Goal: Participate in discussion

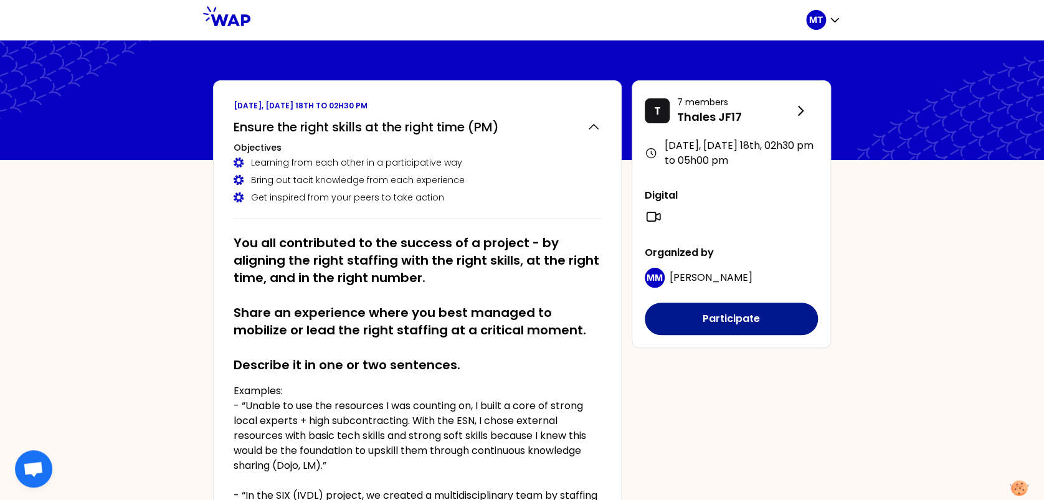
click at [725, 320] on button "Participate" at bounding box center [731, 319] width 173 height 32
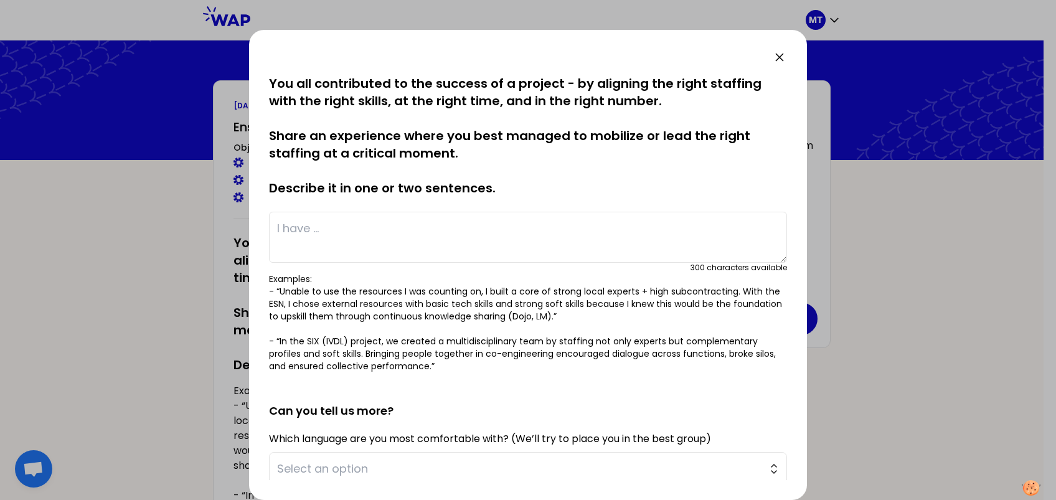
click at [310, 227] on textarea at bounding box center [528, 237] width 518 height 51
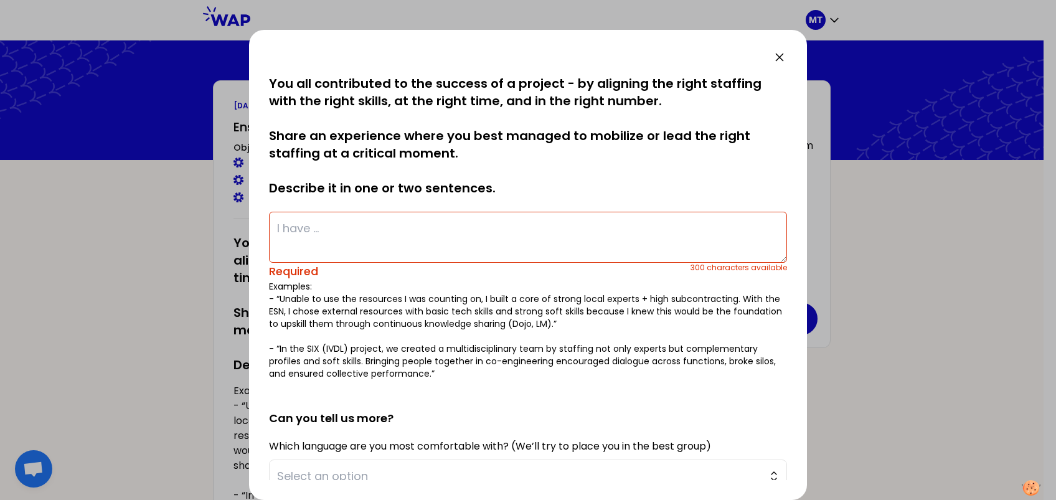
click at [380, 224] on textarea at bounding box center [528, 237] width 518 height 51
click at [284, 249] on textarea at bounding box center [528, 237] width 518 height 51
click at [293, 229] on textarea at bounding box center [528, 237] width 518 height 51
click at [298, 227] on textarea at bounding box center [528, 237] width 518 height 51
click at [291, 225] on textarea at bounding box center [528, 237] width 518 height 51
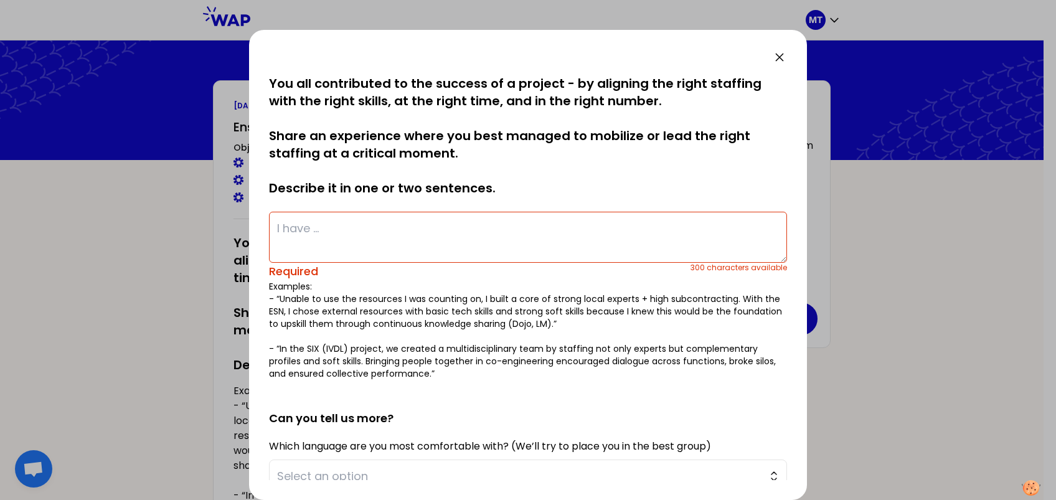
click at [325, 229] on textarea at bounding box center [528, 237] width 518 height 51
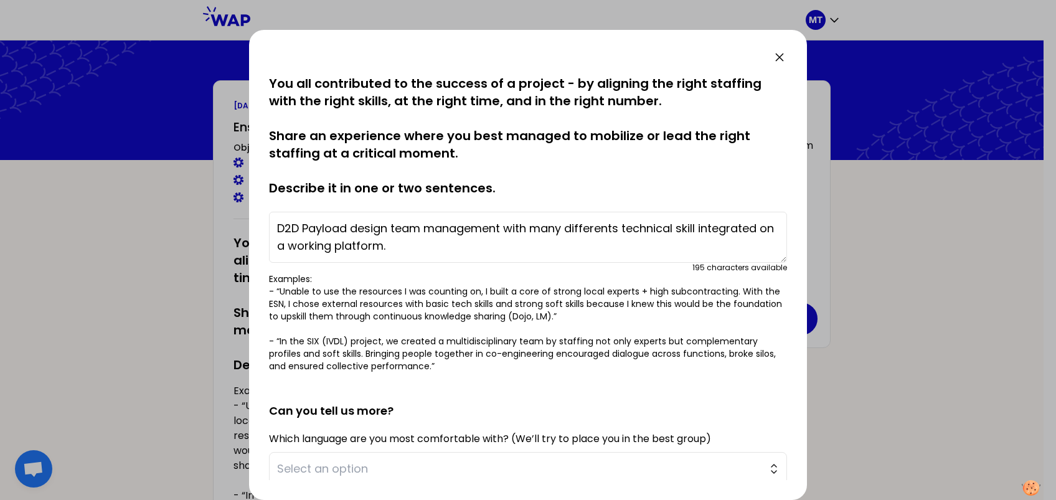
scroll to position [83, 0]
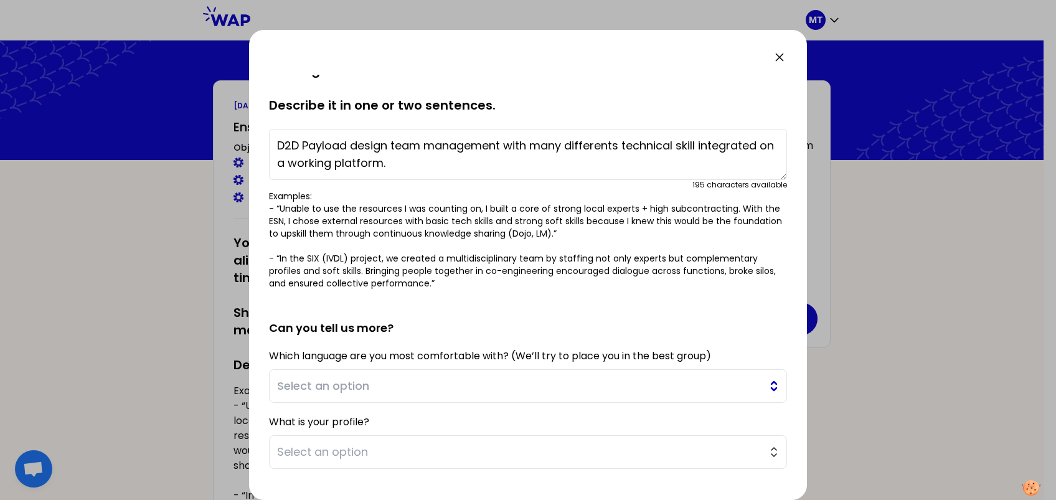
type textarea "D2D Payload design team management with many differents technical skill integra…"
click at [333, 374] on span "Select an option" at bounding box center [519, 385] width 485 height 17
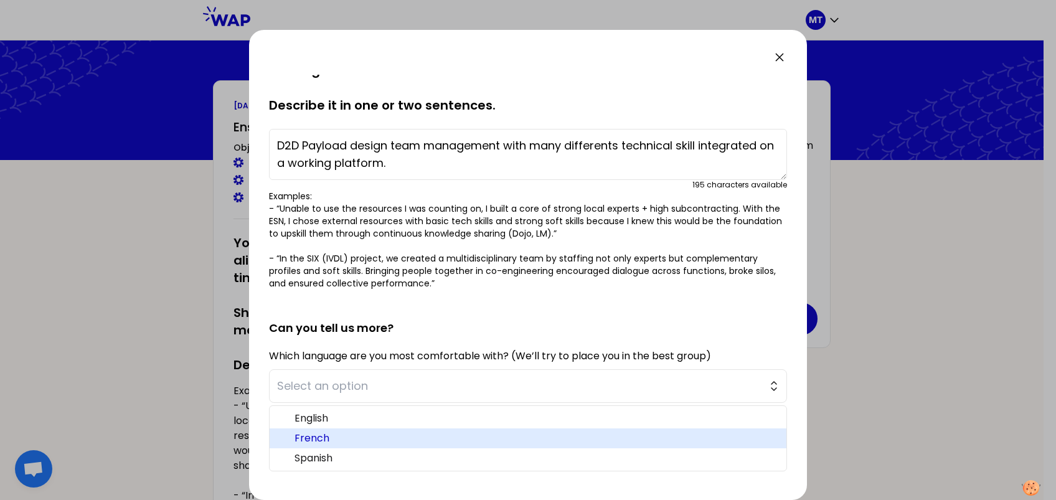
click at [333, 374] on span "French" at bounding box center [536, 438] width 482 height 15
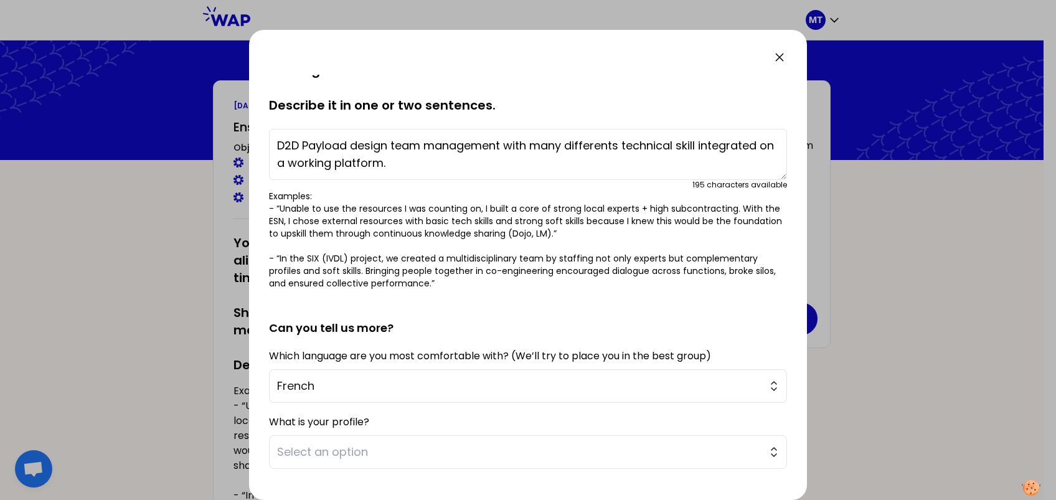
click at [354, 155] on textarea "D2D Payload design team management with many differents technical skill integra…" at bounding box center [528, 154] width 518 height 51
click at [332, 374] on span "French" at bounding box center [519, 385] width 485 height 17
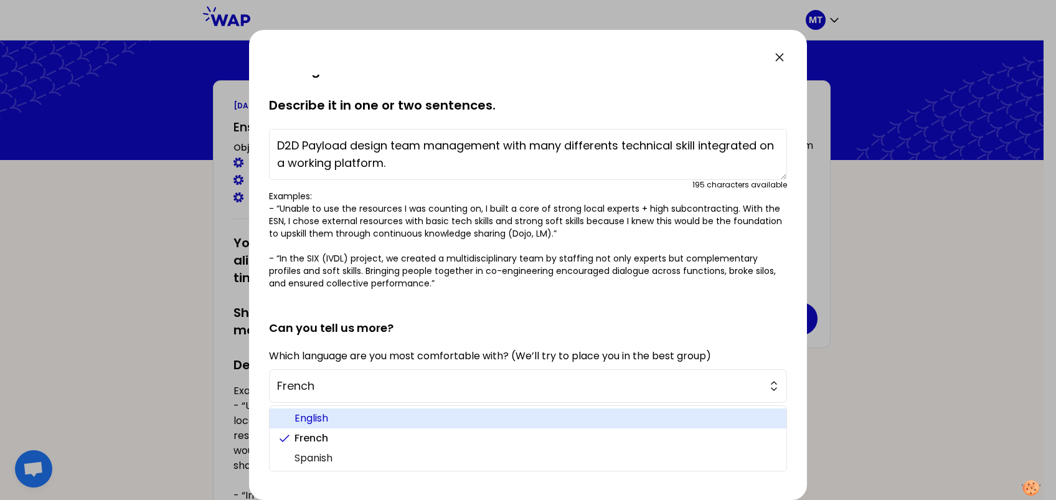
click at [329, 374] on span "English" at bounding box center [536, 418] width 482 height 15
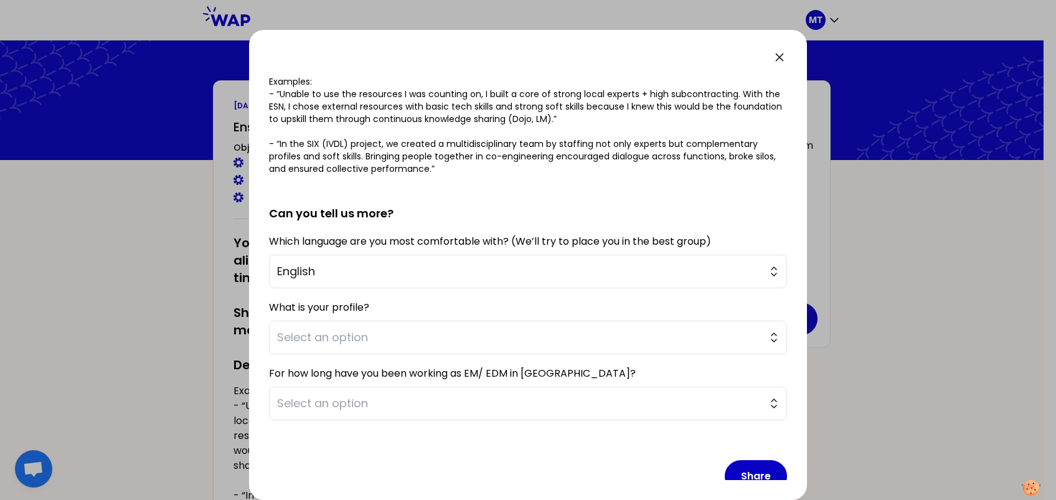
scroll to position [198, 0]
click at [313, 329] on span "Select an option" at bounding box center [519, 336] width 485 height 17
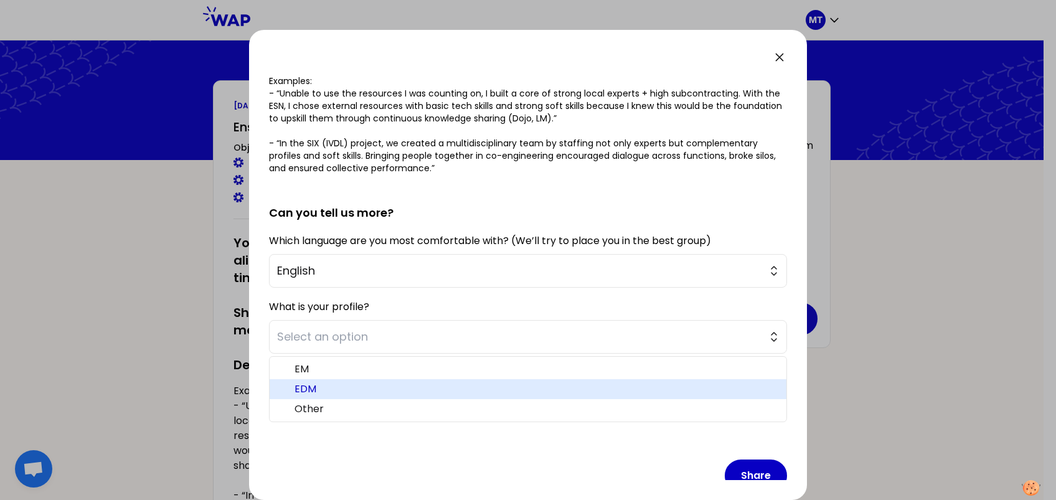
click at [328, 374] on span "EDM" at bounding box center [536, 389] width 482 height 15
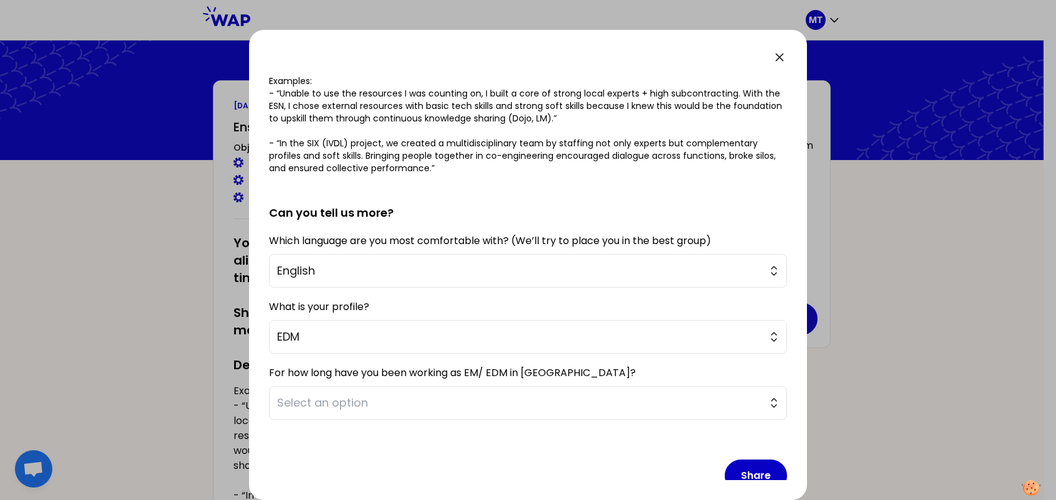
scroll to position [219, 0]
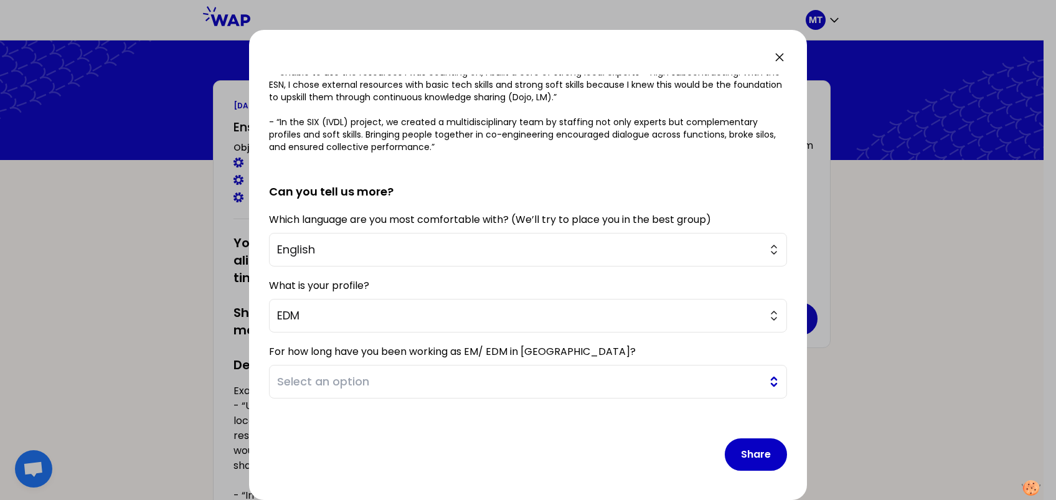
click at [339, 374] on span "Select an option" at bounding box center [519, 381] width 485 height 17
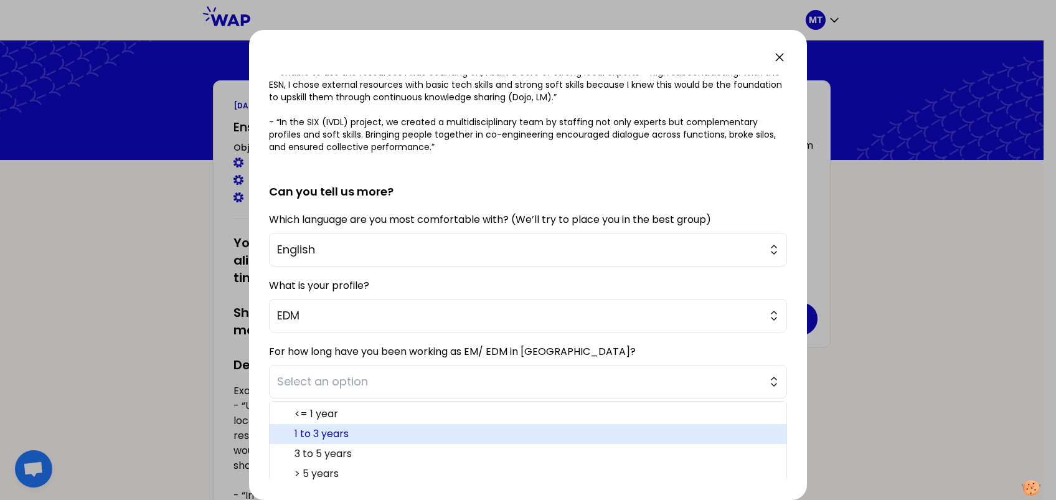
scroll to position [6, 0]
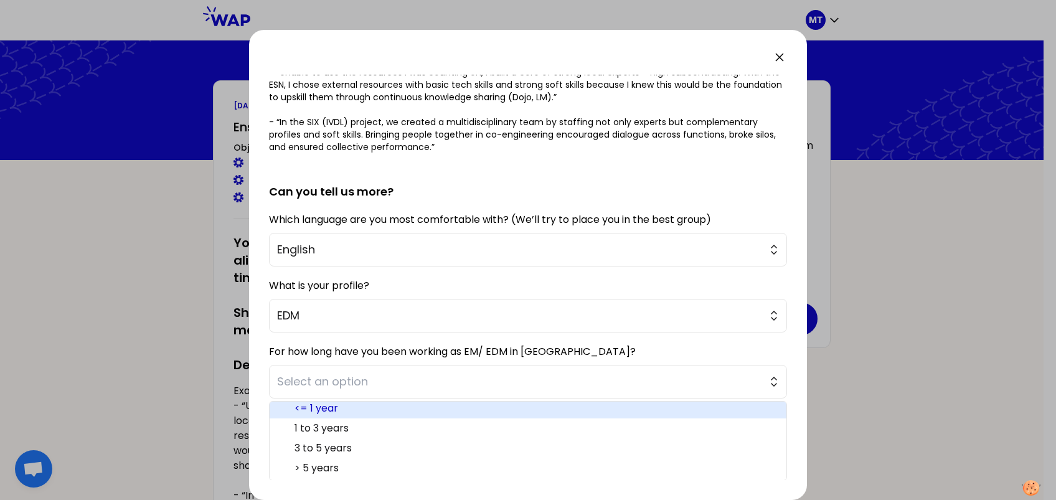
click at [303, 374] on span "<= 1 year" at bounding box center [536, 408] width 482 height 15
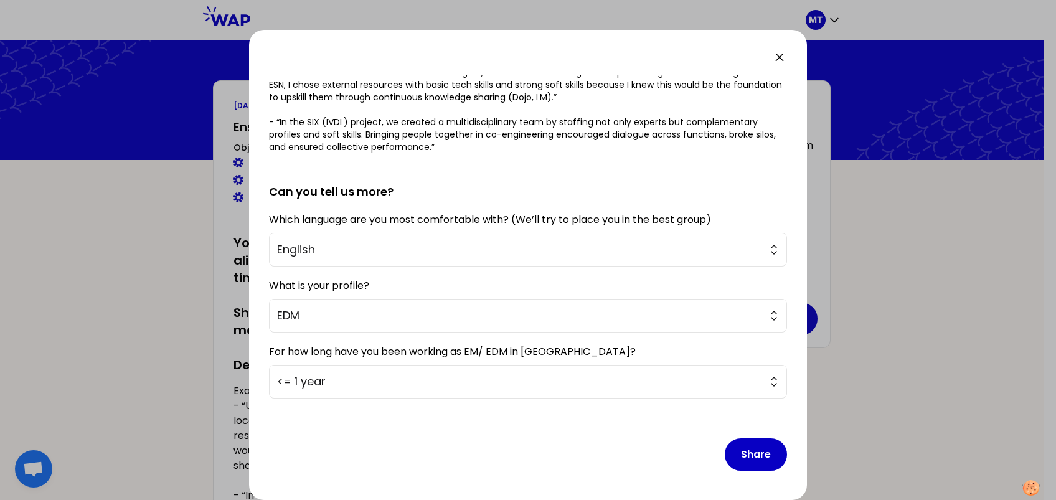
scroll to position [219, 0]
drag, startPoint x: 742, startPoint y: 455, endPoint x: 216, endPoint y: 435, distance: 526.7
click at [742, 374] on button "Share" at bounding box center [756, 455] width 62 height 32
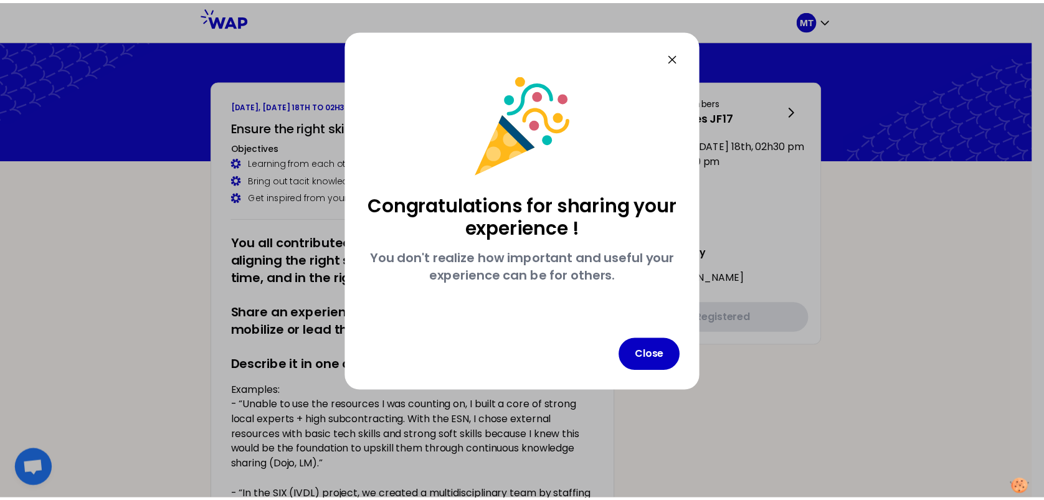
scroll to position [0, 0]
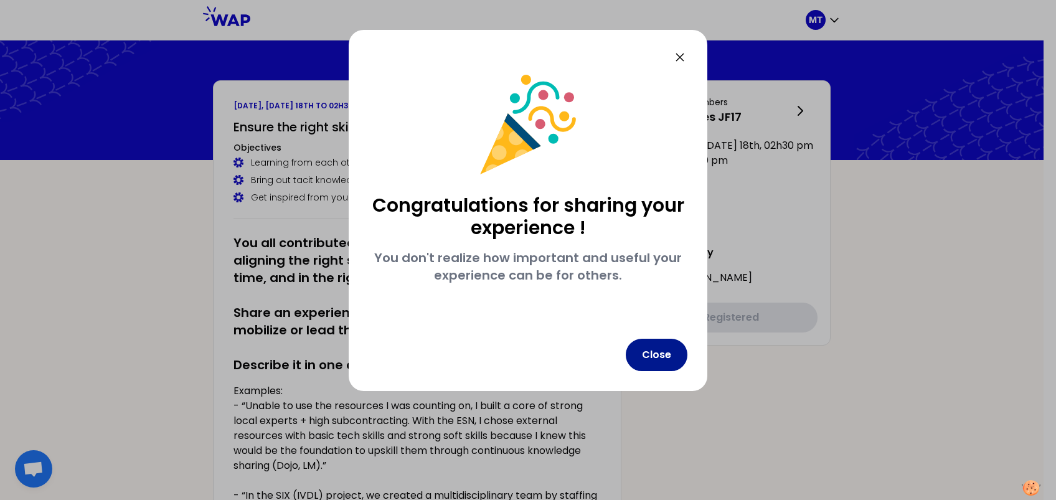
click at [663, 354] on button "Close" at bounding box center [657, 355] width 62 height 32
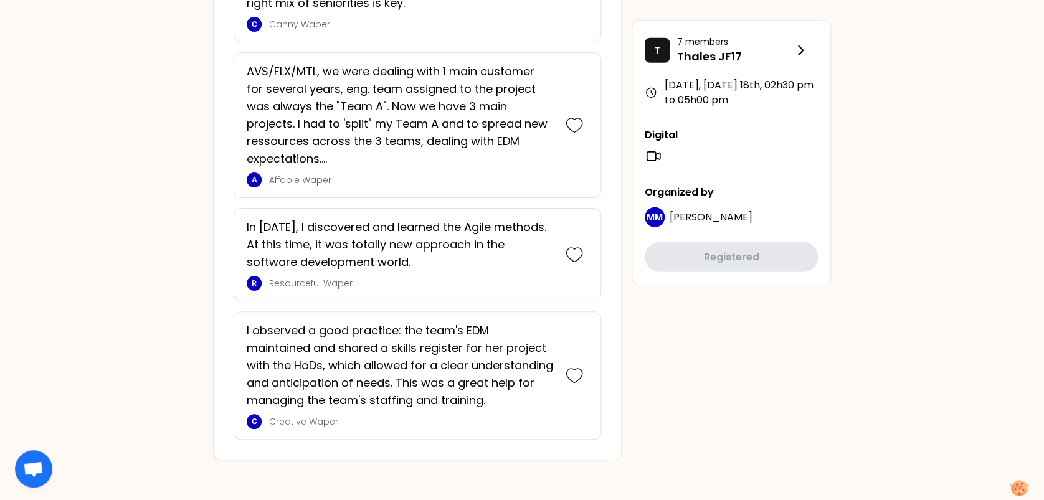
scroll to position [1772, 0]
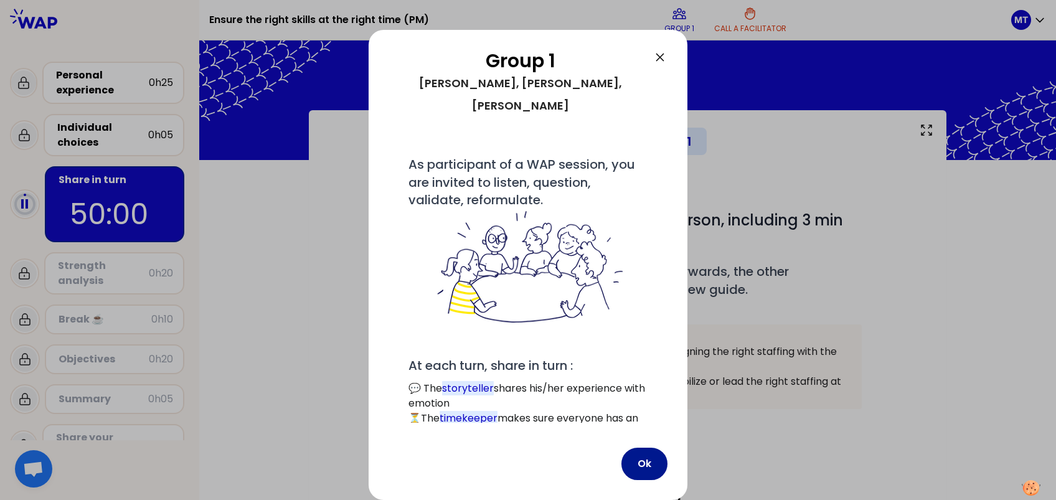
click at [652, 374] on button "Ok" at bounding box center [645, 464] width 46 height 32
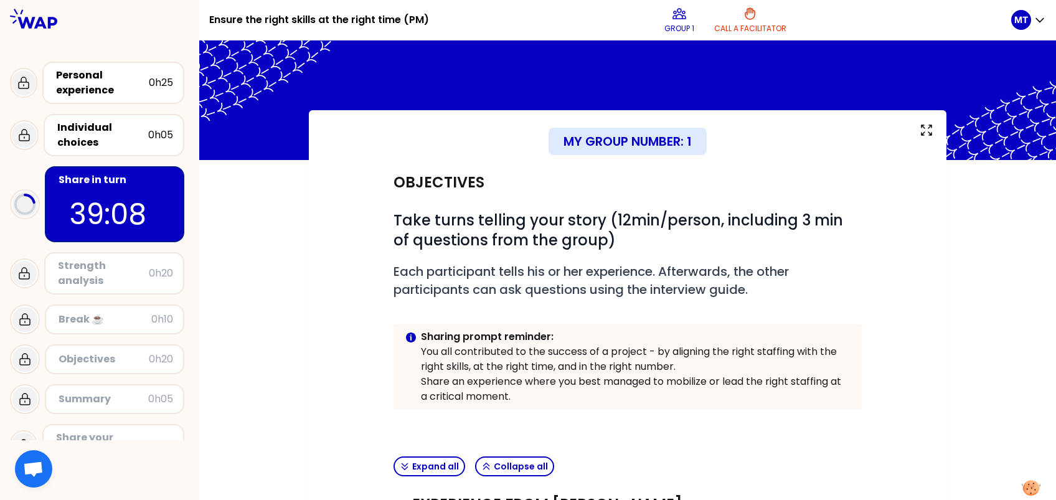
click at [792, 278] on div "My group number: 1 Objectives # Take turns telling your story (12min/person, in…" at bounding box center [627, 400] width 857 height 581
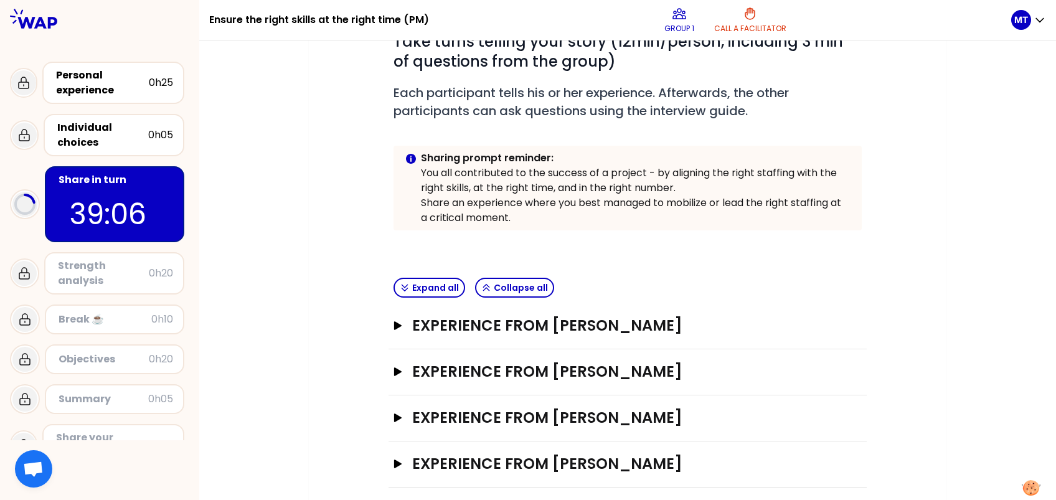
scroll to position [189, 0]
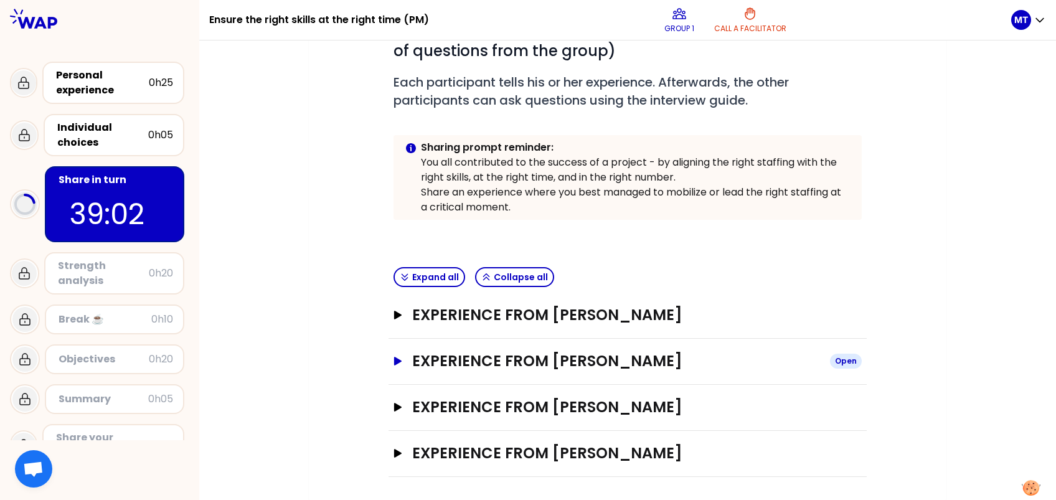
click at [393, 357] on icon "button" at bounding box center [398, 361] width 10 height 9
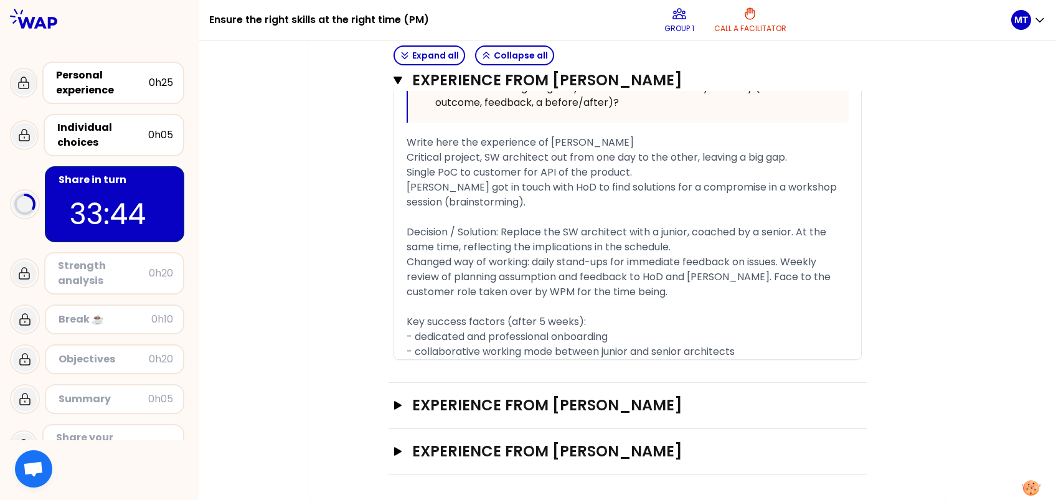
scroll to position [992, 0]
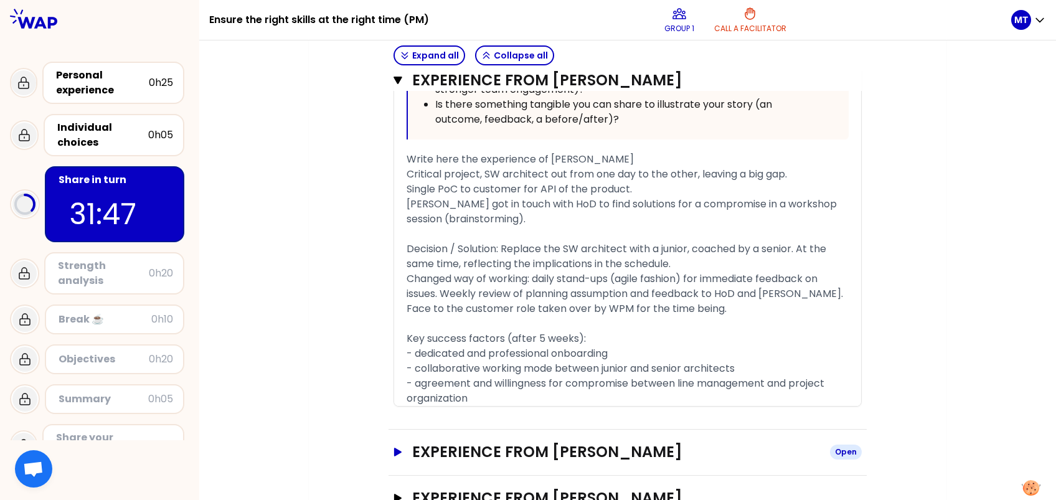
click at [398, 374] on icon "button" at bounding box center [397, 452] width 7 height 9
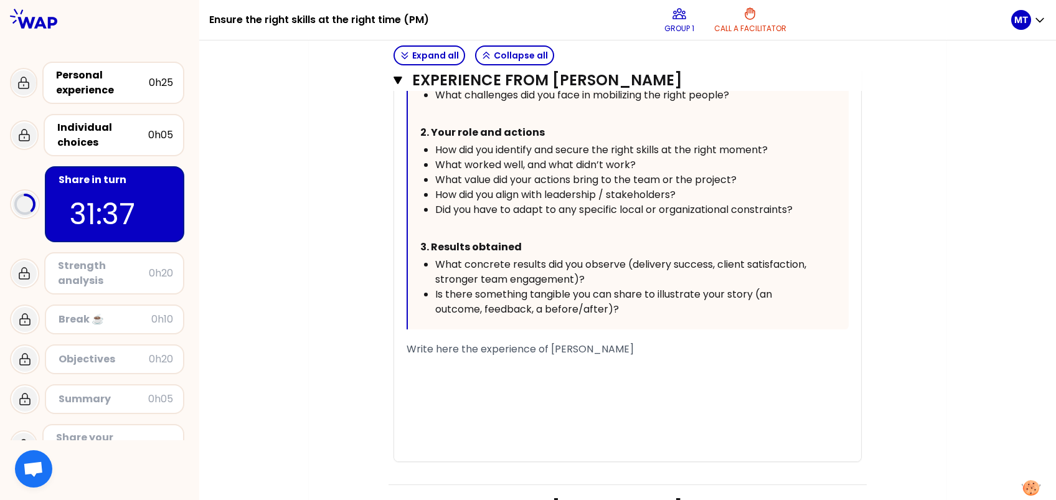
scroll to position [1750, 0]
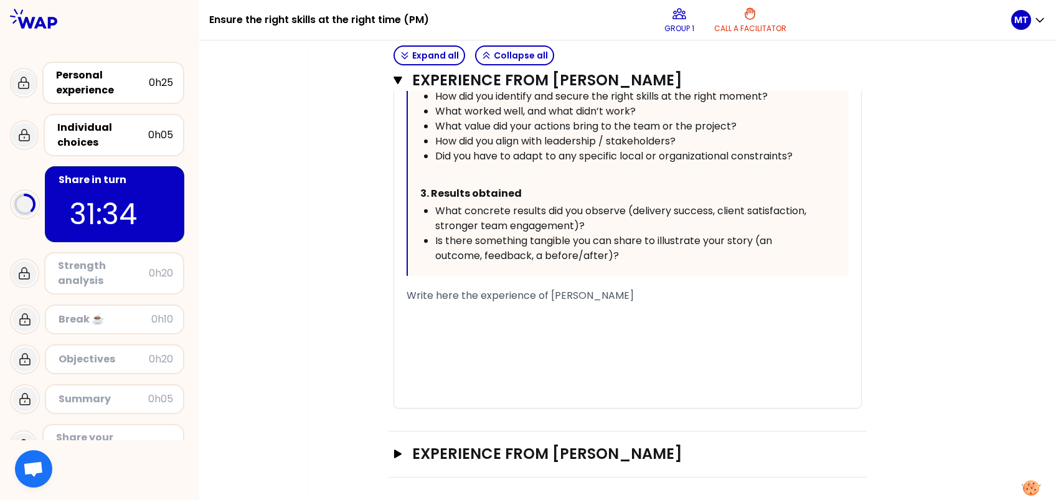
click at [430, 303] on div "﻿" at bounding box center [628, 310] width 442 height 15
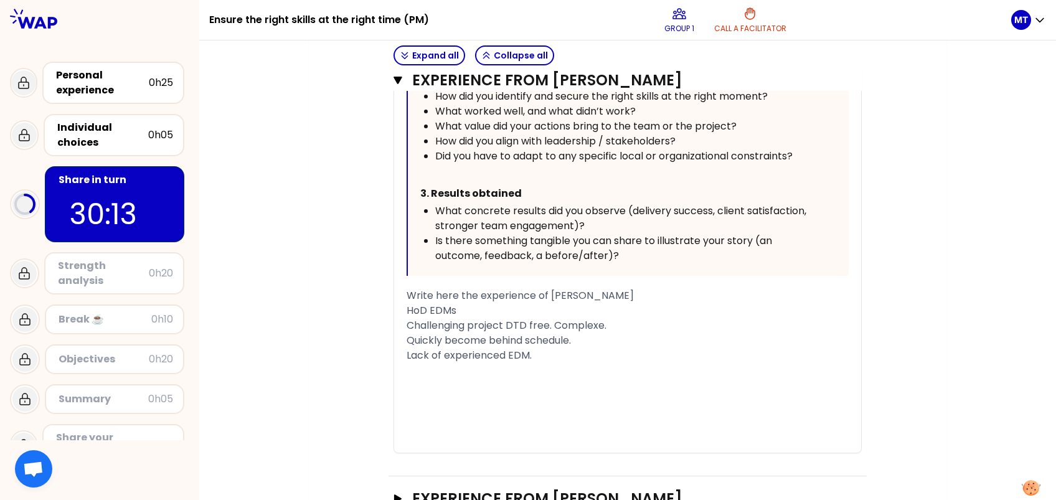
click at [602, 333] on div "Quickly become behind schedule." at bounding box center [628, 340] width 442 height 15
click at [603, 322] on span "Challenging project DTD free. Complexe." at bounding box center [507, 325] width 200 height 14
click at [414, 369] on div "﻿" at bounding box center [628, 370] width 442 height 15
click at [538, 356] on div "Lack of experienced EDM." at bounding box center [628, 355] width 442 height 15
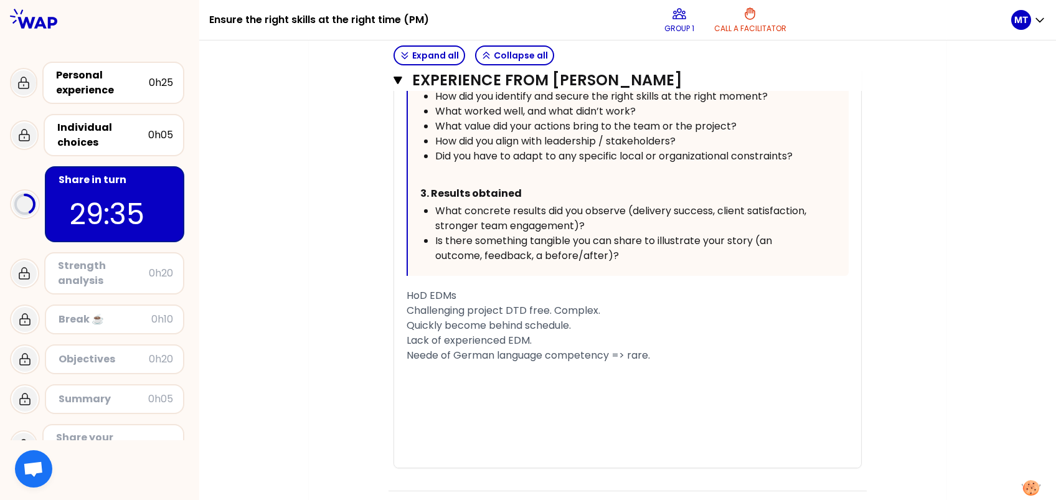
click at [439, 351] on span "Neede of German language competency => rare." at bounding box center [529, 355] width 244 height 14
click at [424, 374] on div "﻿" at bounding box center [628, 385] width 442 height 15
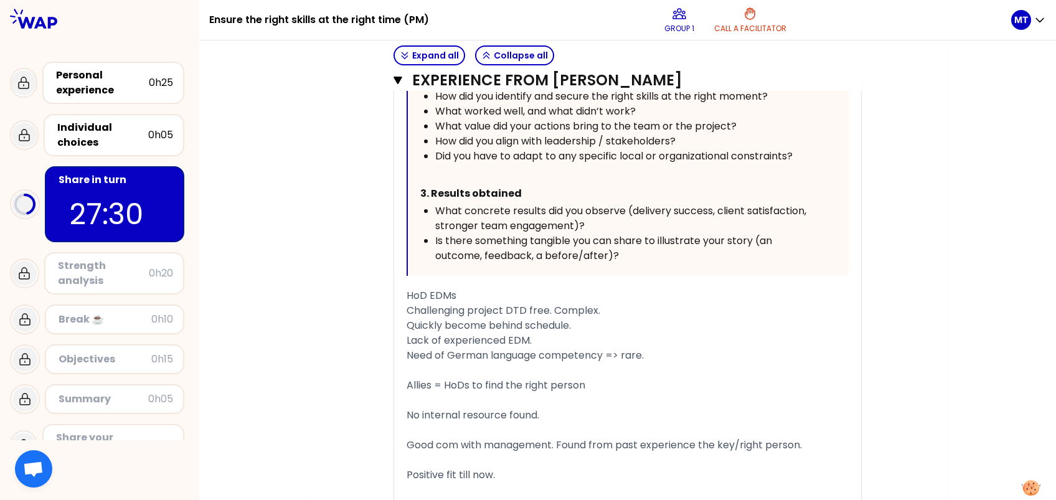
click at [603, 322] on div "Quickly become behind schedule." at bounding box center [628, 325] width 442 height 15
click at [505, 374] on div "Positive fit till now." at bounding box center [628, 475] width 442 height 15
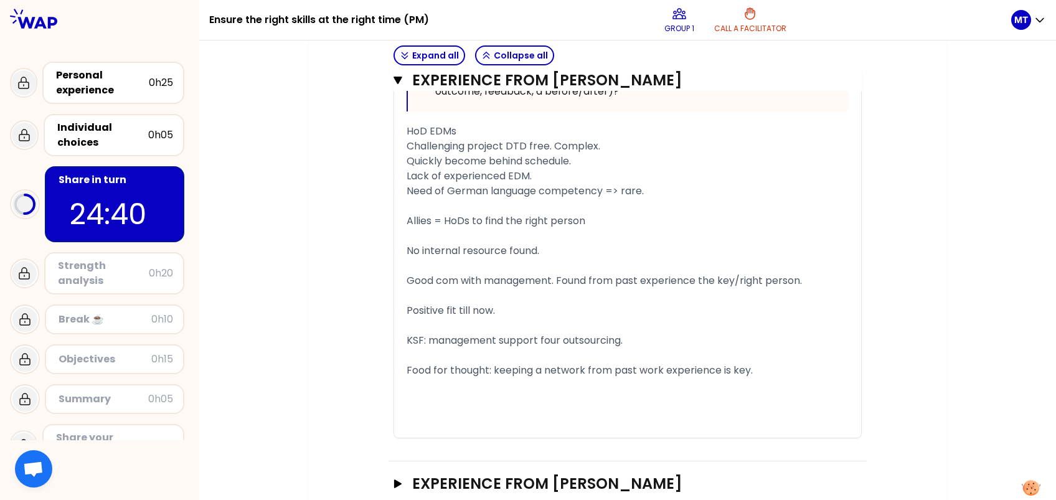
click at [728, 367] on span "Food for thought: keeping a network from past work experience is key." at bounding box center [580, 370] width 346 height 14
click at [409, 148] on span "Challenging project DTD free. Complex." at bounding box center [504, 146] width 194 height 14
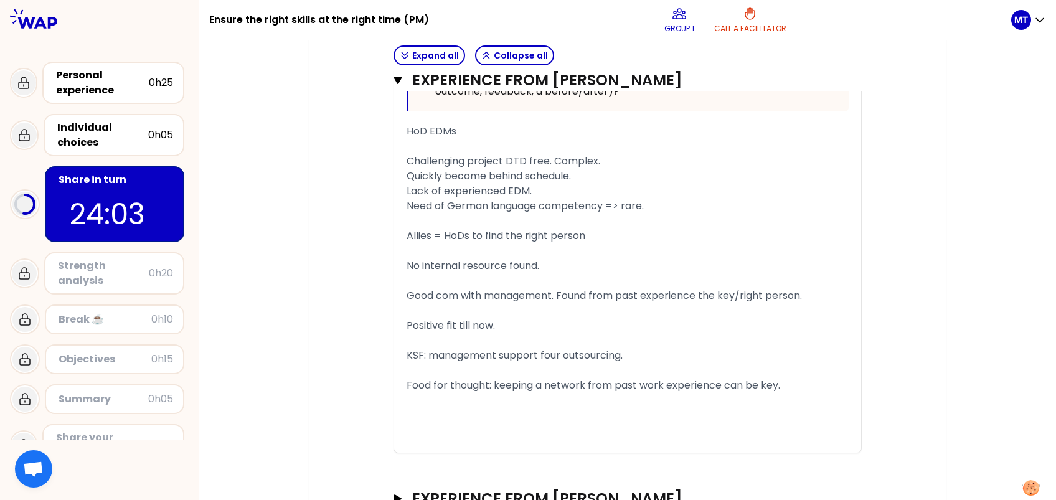
click at [414, 176] on span "Quickly become behind schedule." at bounding box center [489, 176] width 164 height 14
click at [409, 174] on span "Quickly become behind schedule." at bounding box center [489, 176] width 164 height 14
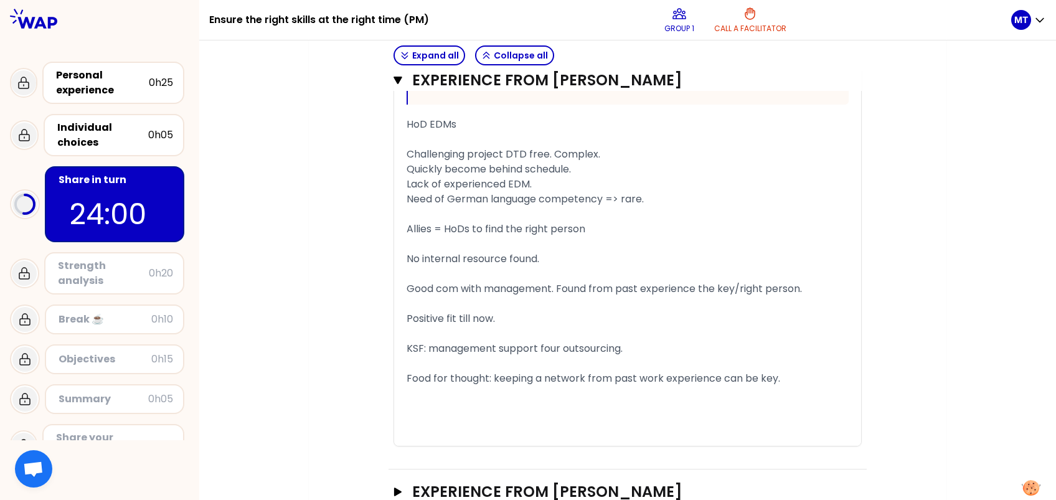
click at [409, 170] on span "Quickly become behind schedule." at bounding box center [489, 169] width 164 height 14
click at [405, 184] on div "« We were in need of a senior Engineering Delivery Manager for our most critica…" at bounding box center [627, 16] width 467 height 860
click at [408, 185] on span "Lack of experienced EDM." at bounding box center [469, 184] width 125 height 14
click at [407, 195] on span "Need of German language competency => rare." at bounding box center [525, 199] width 237 height 14
drag, startPoint x: 544, startPoint y: 255, endPoint x: 404, endPoint y: 259, distance: 140.2
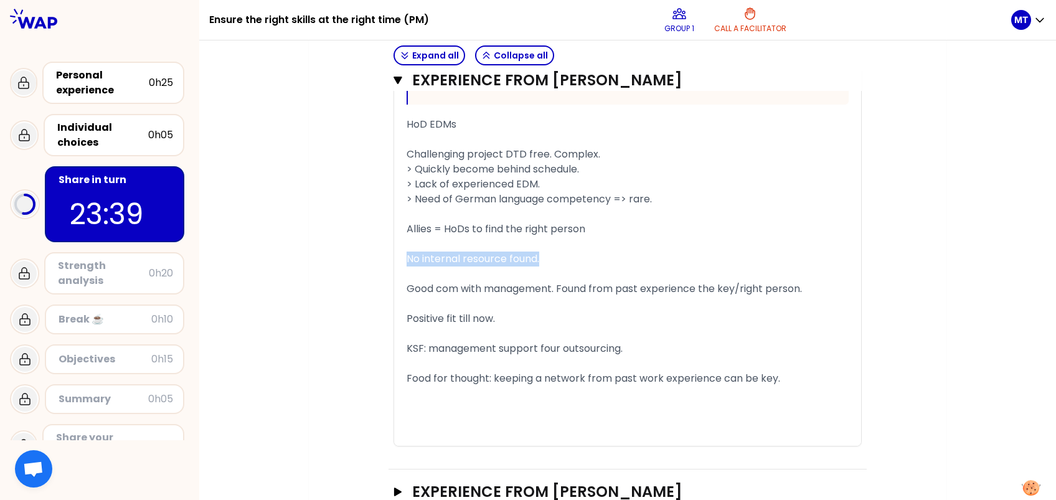
click at [404, 259] on div "« We were in need of a senior Engineering Delivery Manager for our most critica…" at bounding box center [627, 16] width 467 height 860
click at [410, 211] on div "﻿" at bounding box center [628, 214] width 442 height 15
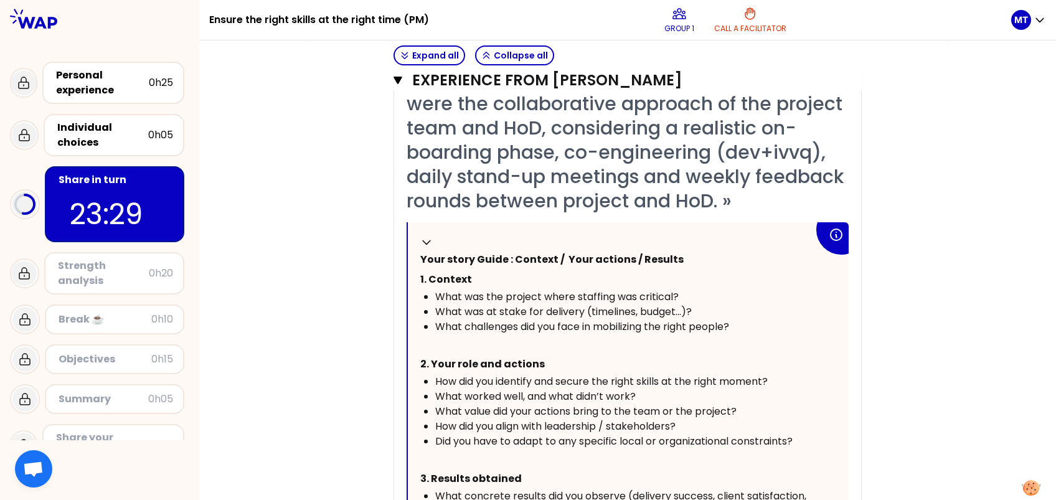
scroll to position [300, 0]
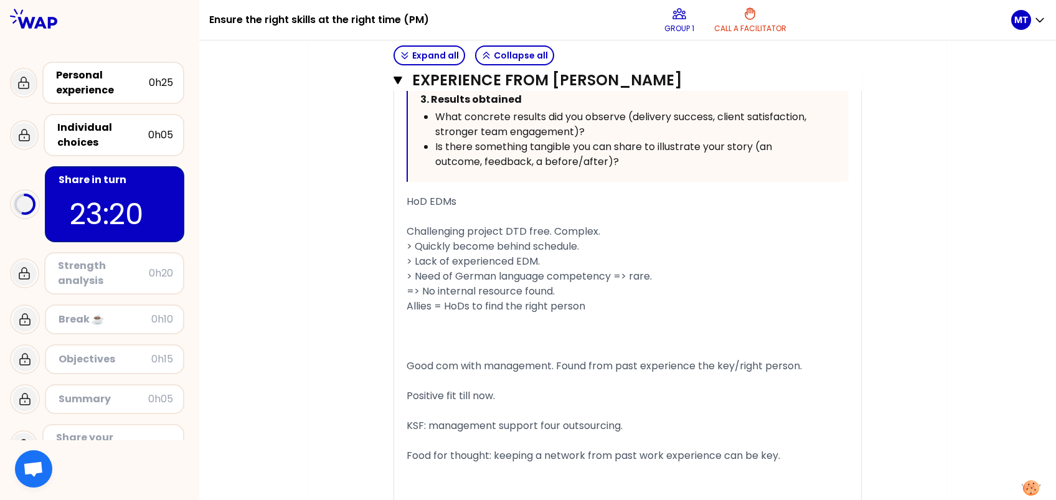
scroll to position [1844, 0]
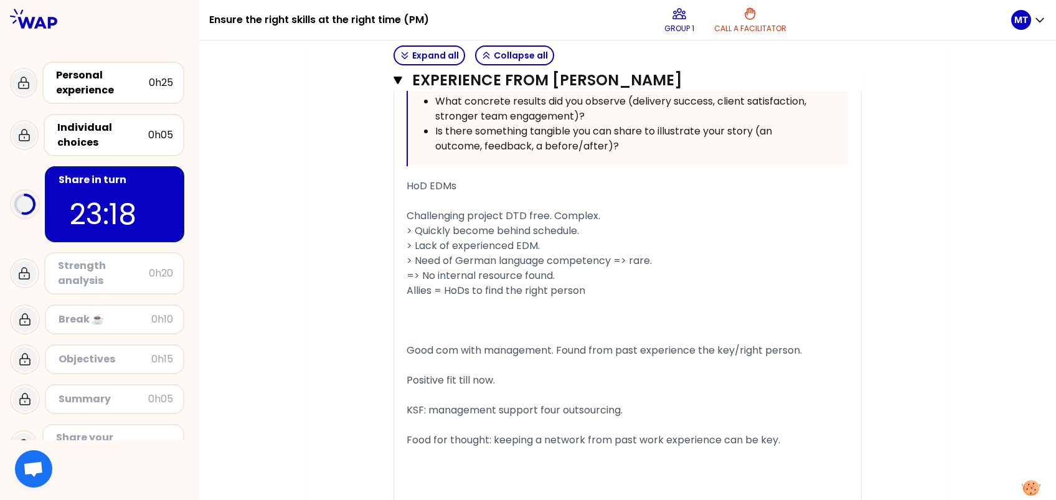
click at [514, 343] on div "﻿" at bounding box center [628, 335] width 442 height 15
click at [441, 328] on div "﻿" at bounding box center [628, 320] width 442 height 15
drag, startPoint x: 551, startPoint y: 353, endPoint x: 415, endPoint y: 356, distance: 136.5
click at [415, 356] on div "« We were in need of a senior Engineering Delivery Manager for our most critica…" at bounding box center [628, 78] width 442 height 860
click at [555, 328] on div "No internal resource found." at bounding box center [628, 320] width 442 height 15
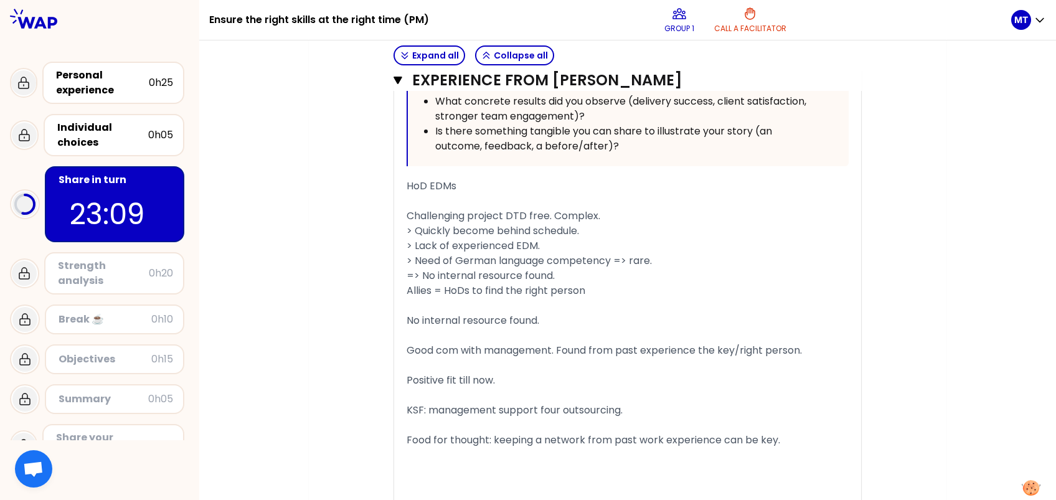
click at [541, 343] on div "﻿" at bounding box center [628, 335] width 442 height 15
click at [544, 328] on div "No internal resource found." at bounding box center [628, 320] width 442 height 15
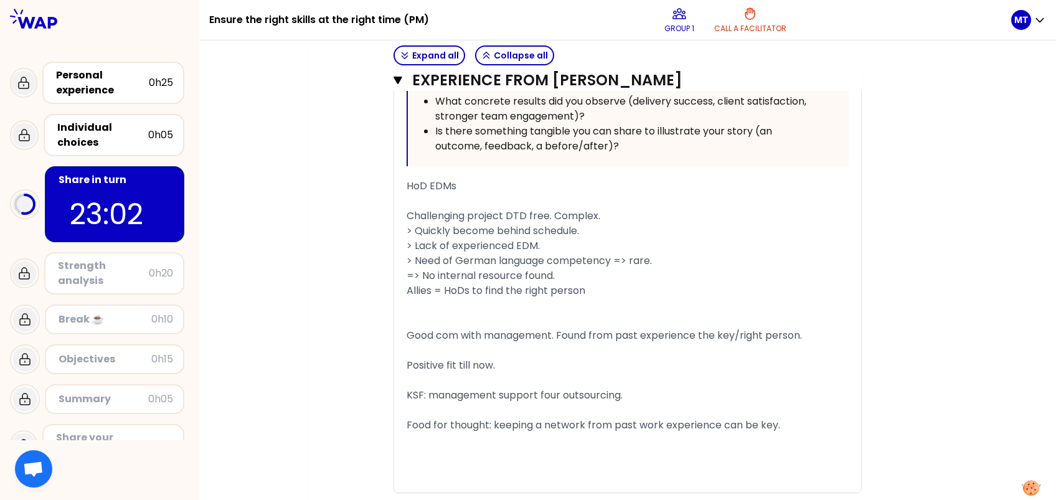
click at [409, 298] on span "Allies = HoDs to find the right person" at bounding box center [496, 290] width 179 height 14
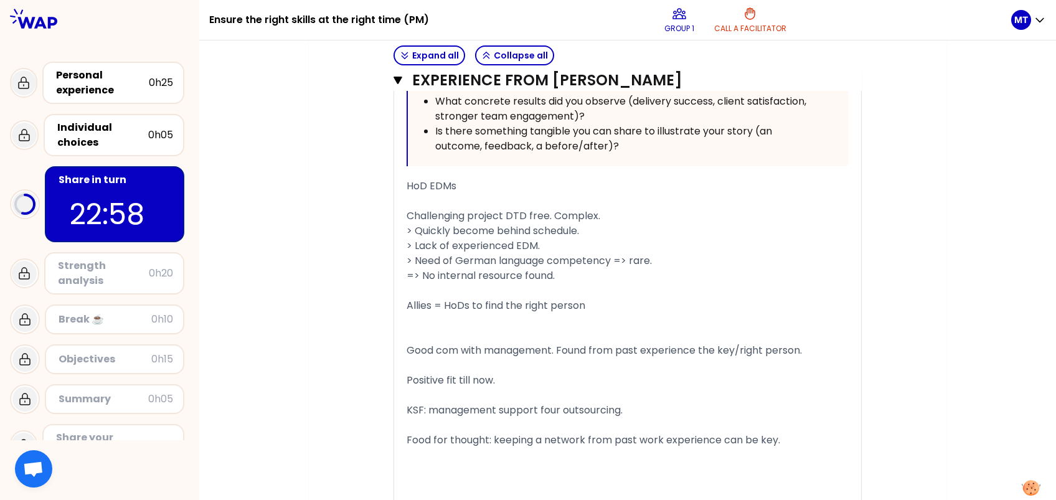
click at [409, 350] on span "Good com with management. Found from past experience the key/right person." at bounding box center [605, 350] width 396 height 14
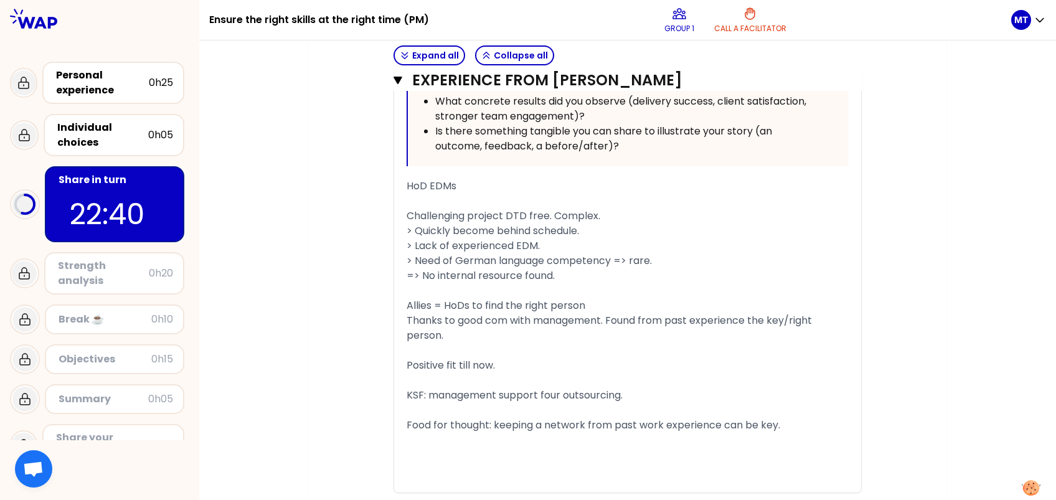
click at [612, 319] on span "Thanks to good com with management. Found from past experience the key/right pe…" at bounding box center [611, 327] width 408 height 29
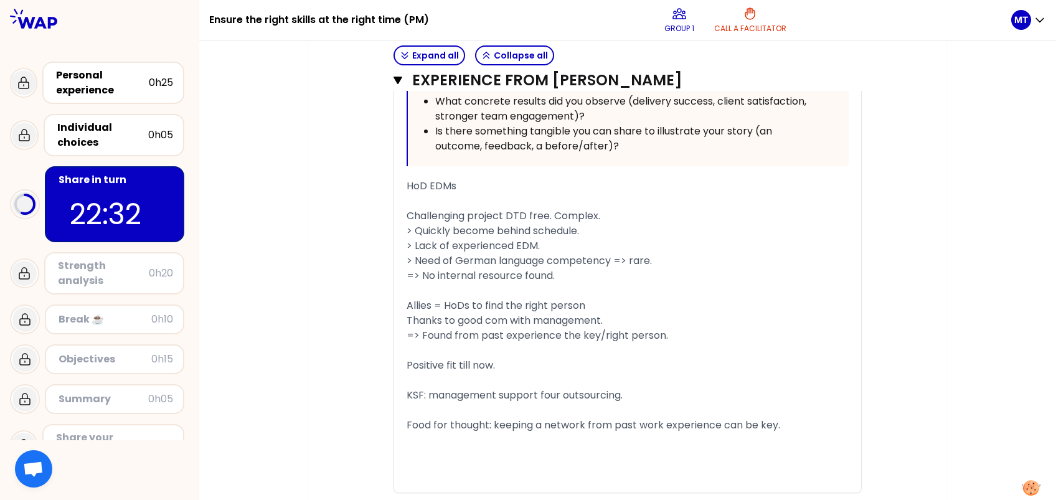
click at [409, 363] on span "Positive fit till now." at bounding box center [451, 365] width 88 height 14
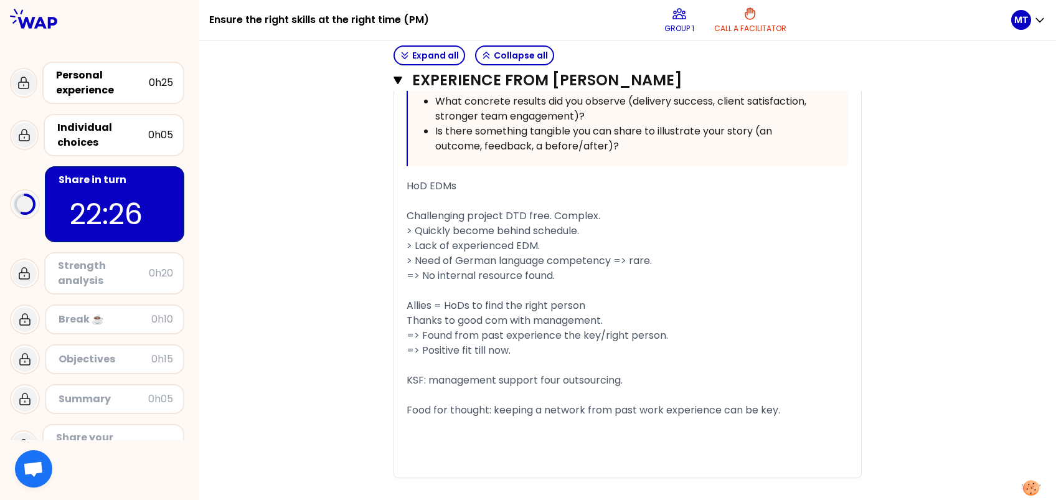
click at [409, 374] on span "Food for thought: keeping a network from past work experience can be key." at bounding box center [594, 410] width 374 height 14
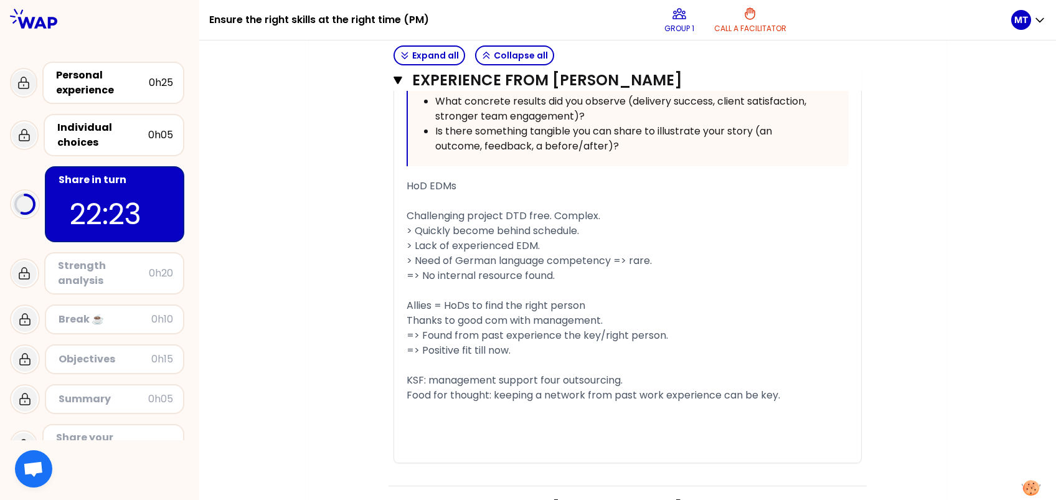
click at [543, 209] on span "Challenging project DTD free. Complex." at bounding box center [504, 216] width 194 height 14
click at [410, 183] on span "HoD EDMs" at bounding box center [432, 186] width 50 height 14
click at [417, 374] on div "« We were in need of a senior Engineering Delivery Manager for our most critica…" at bounding box center [628, 55] width 442 height 815
click at [414, 374] on div "﻿" at bounding box center [628, 425] width 442 height 15
drag, startPoint x: 523, startPoint y: 182, endPoint x: 405, endPoint y: 184, distance: 117.7
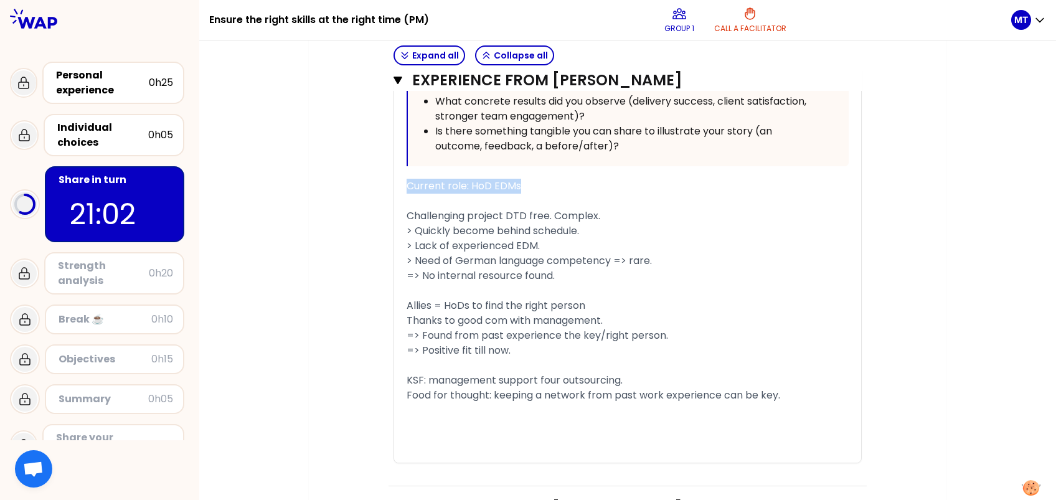
click at [405, 184] on div "« We were in need of a senior Engineering Delivery Manager for our most critica…" at bounding box center [627, 55] width 467 height 815
click at [419, 374] on div "﻿" at bounding box center [628, 410] width 442 height 15
click at [648, 374] on div "KSF: management support four outsourcing." at bounding box center [628, 380] width 442 height 15
click at [428, 374] on span "KSF: management support four outsourcing." at bounding box center [515, 380] width 216 height 14
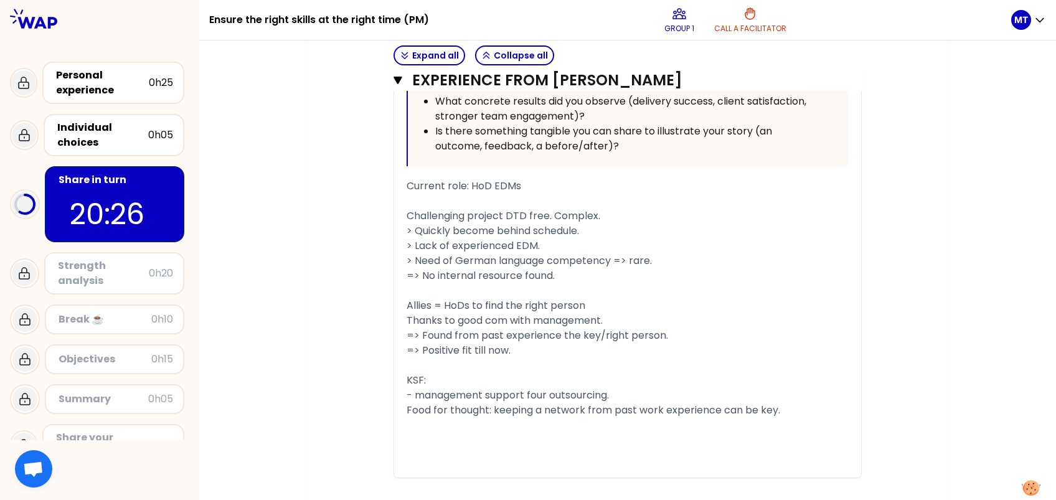
click at [609, 374] on span "- management support four outsourcing." at bounding box center [508, 395] width 202 height 14
click at [508, 374] on div "﻿" at bounding box center [628, 455] width 442 height 15
click at [409, 374] on span "Food for thought: keeping a network from past work experience can be key." at bounding box center [594, 425] width 374 height 14
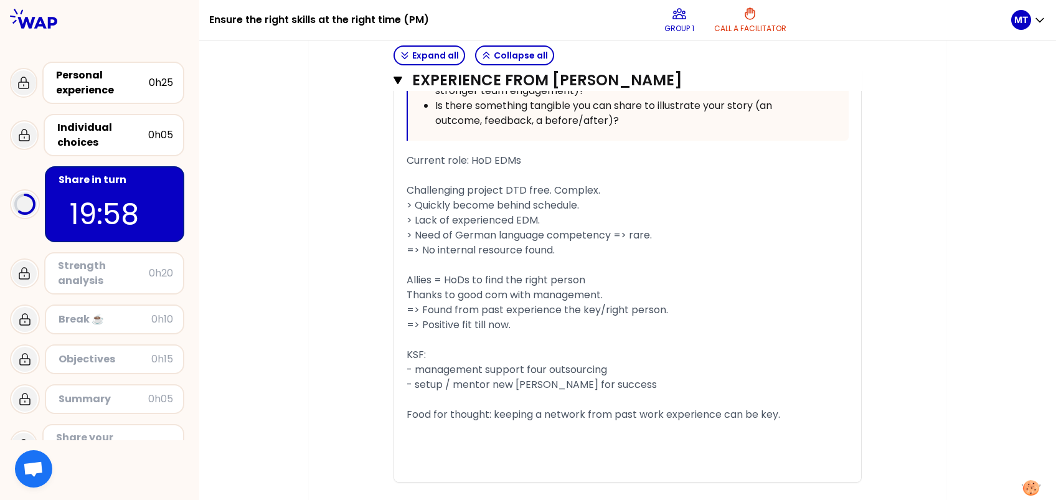
scroll to position [1867, 0]
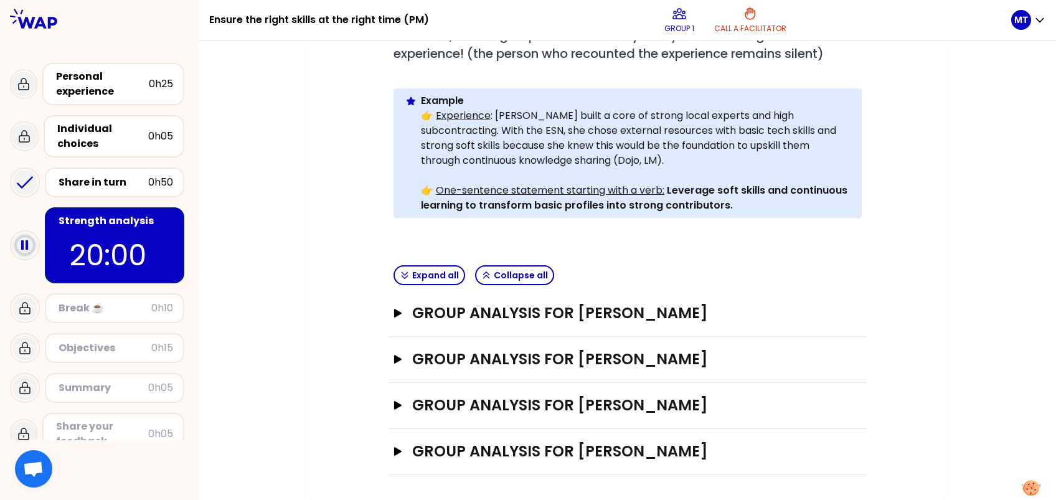
scroll to position [284, 0]
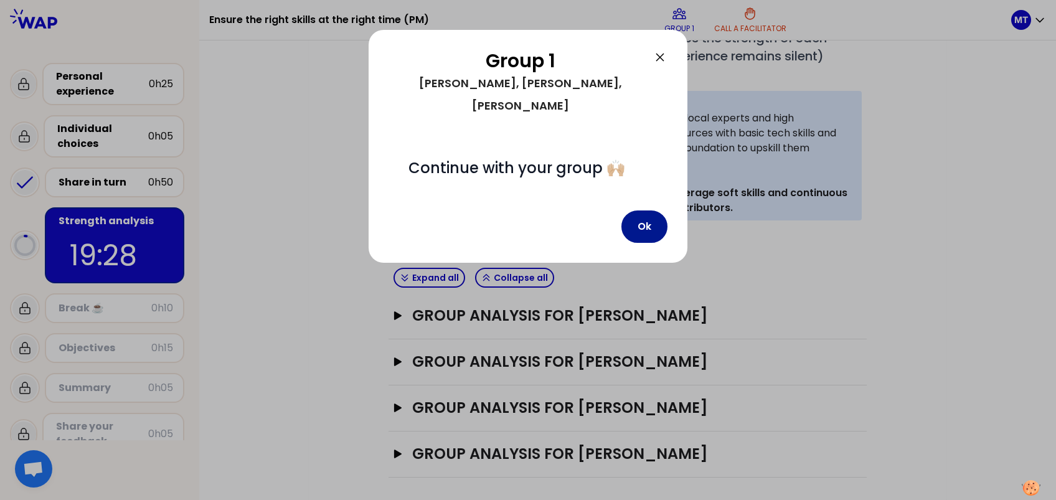
click at [643, 211] on button "Ok" at bounding box center [645, 227] width 46 height 32
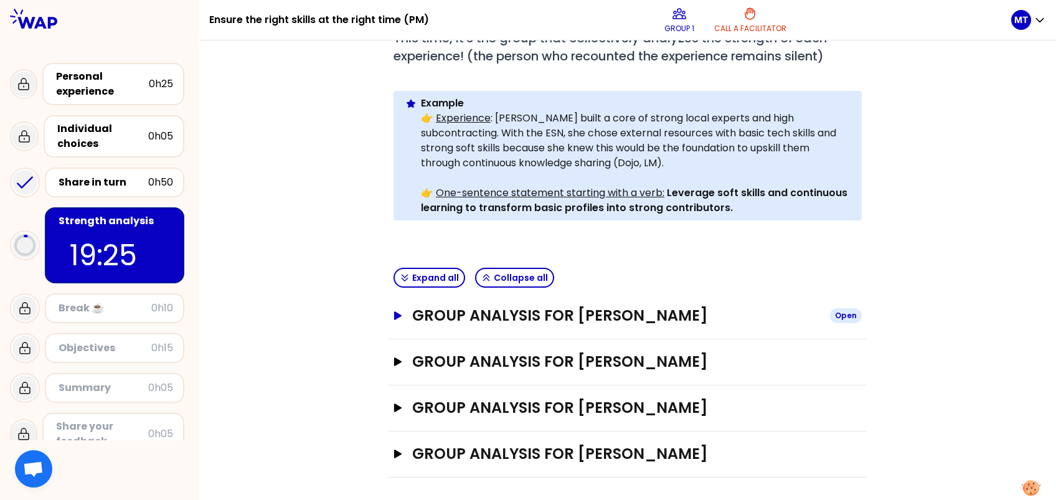
click at [394, 312] on icon "button" at bounding box center [397, 315] width 7 height 9
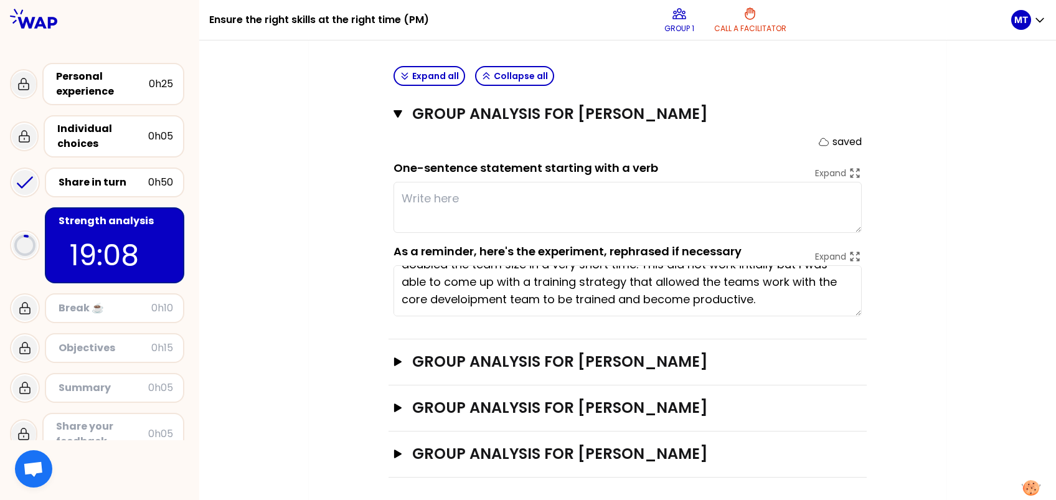
scroll to position [0, 0]
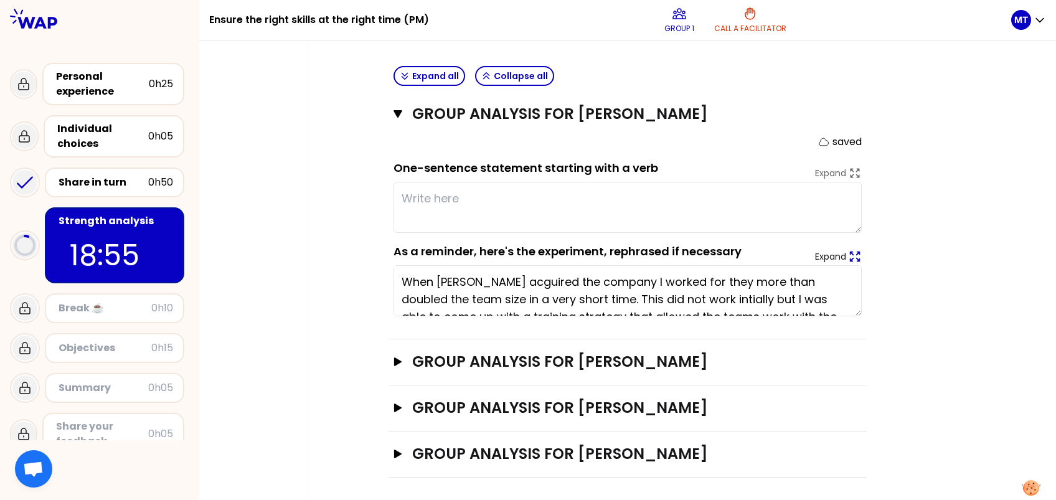
click at [792, 250] on icon at bounding box center [855, 257] width 14 height 14
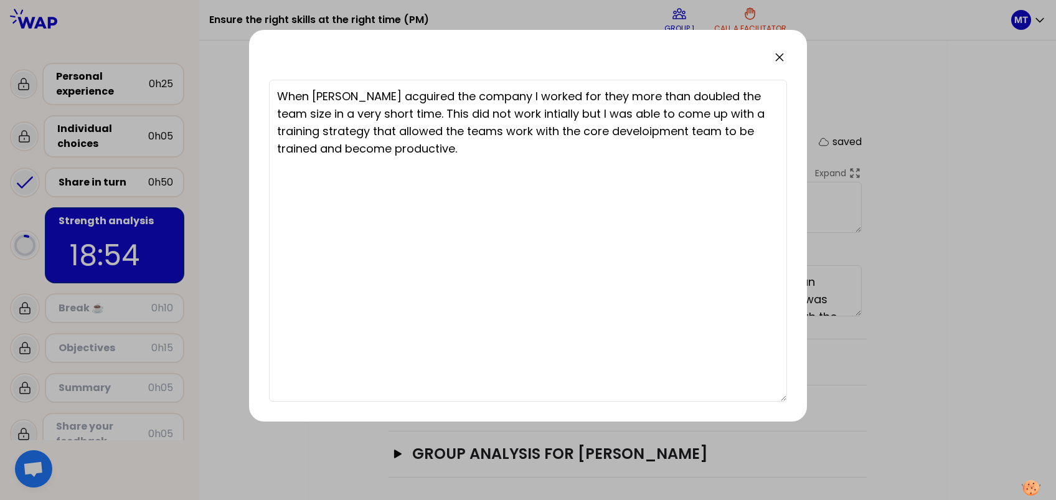
type textarea "i"
click at [780, 56] on icon at bounding box center [779, 57] width 7 height 7
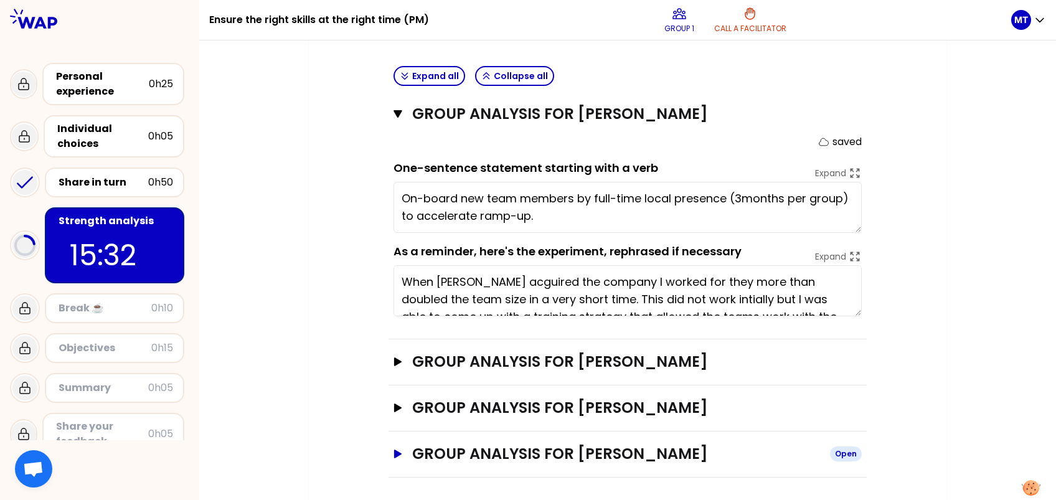
type textarea "On-board new team members by full-time local presence (3 months per group) to a…"
click at [400, 358] on icon "button" at bounding box center [397, 362] width 7 height 9
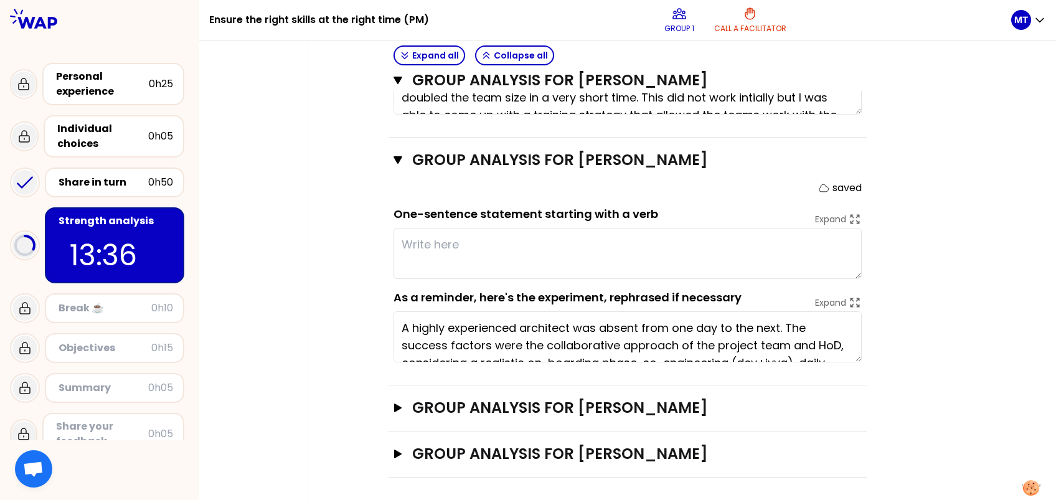
scroll to position [35, 0]
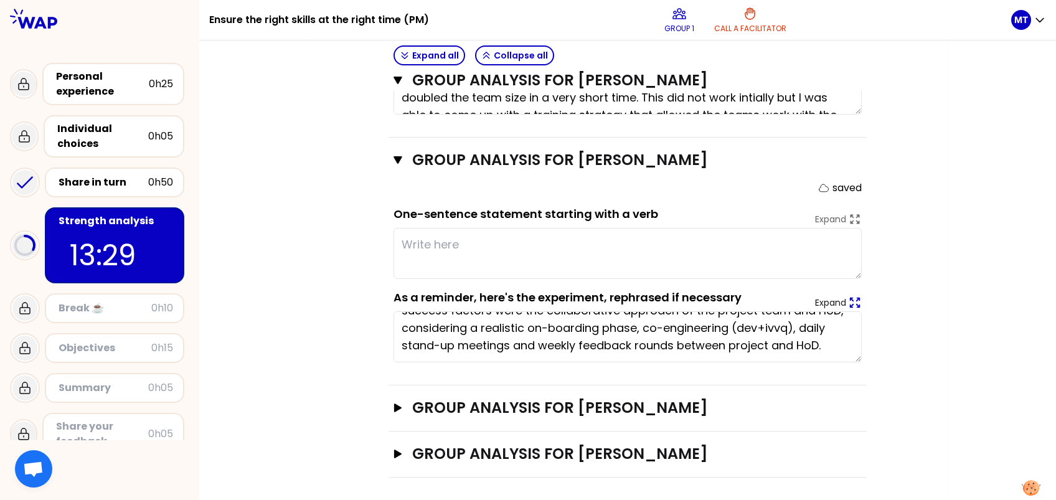
click at [792, 297] on icon at bounding box center [855, 303] width 14 height 14
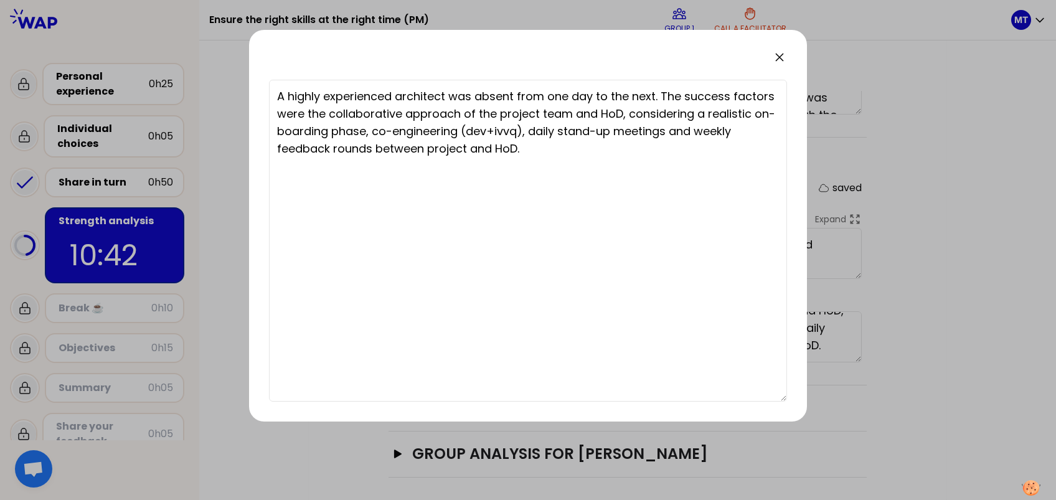
click at [779, 59] on icon at bounding box center [779, 57] width 15 height 15
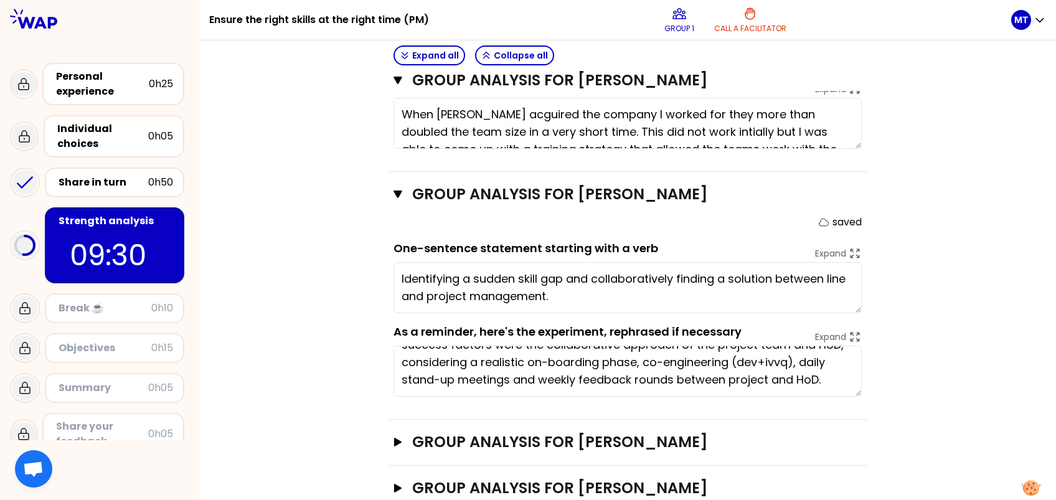
scroll to position [688, 0]
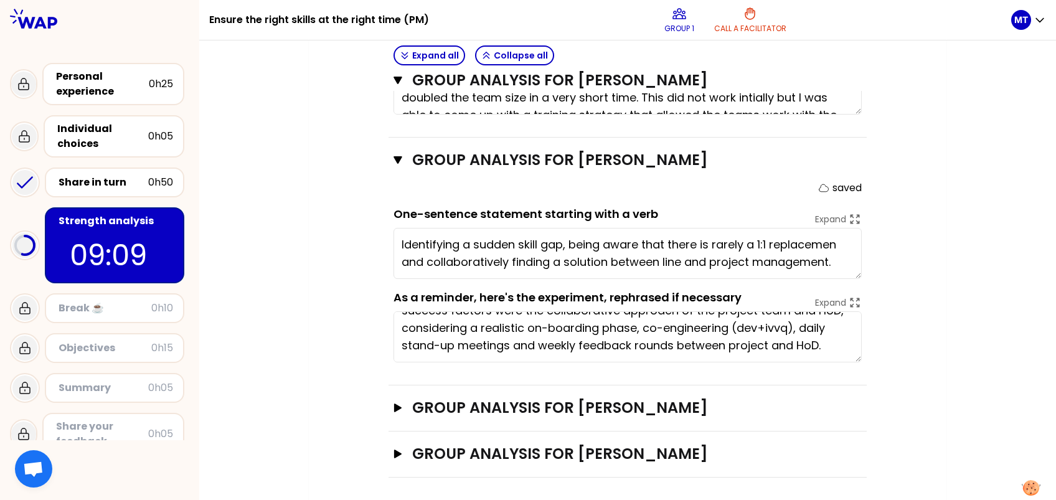
type textarea "Identifying a sudden skill gap, being aware that there is rarely a 1:1 replacem…"
click at [397, 374] on icon "button" at bounding box center [397, 408] width 7 height 9
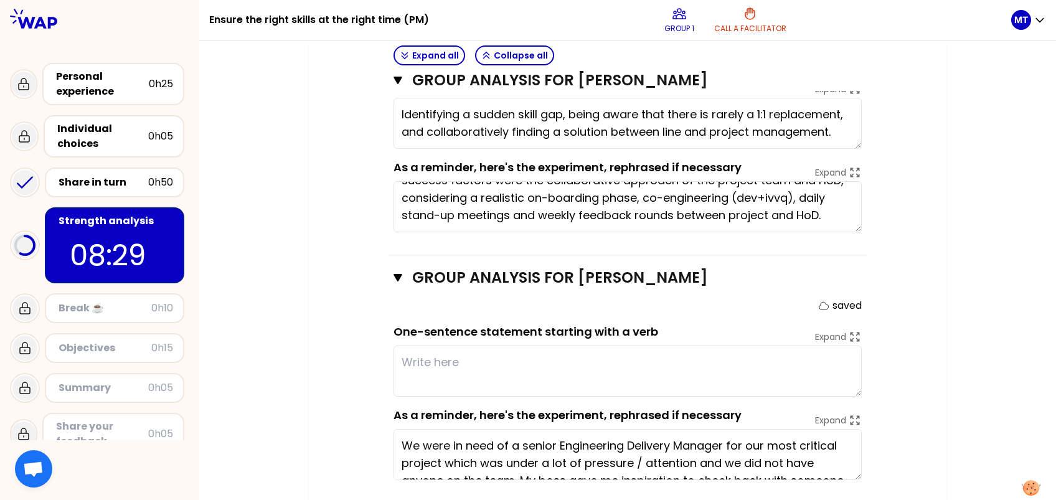
scroll to position [889, 0]
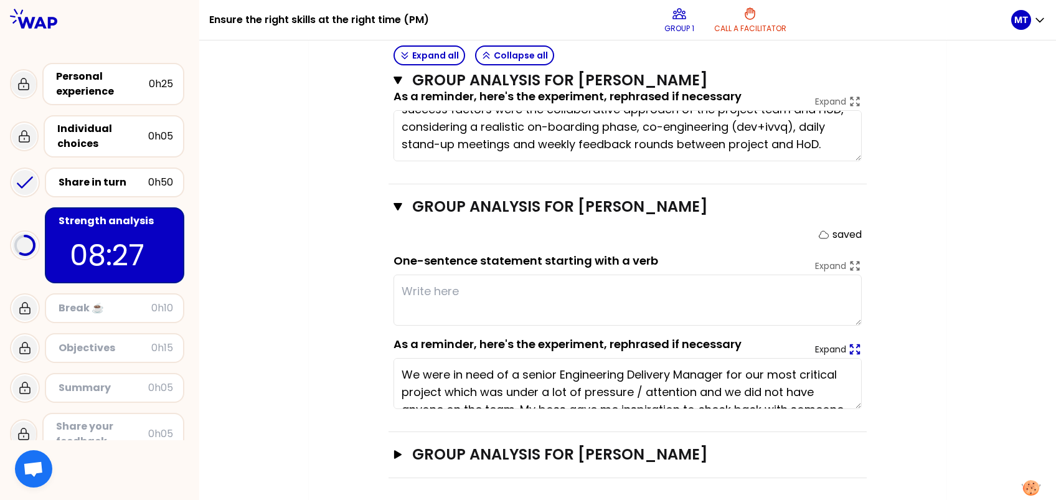
click at [792, 343] on icon at bounding box center [855, 350] width 14 height 14
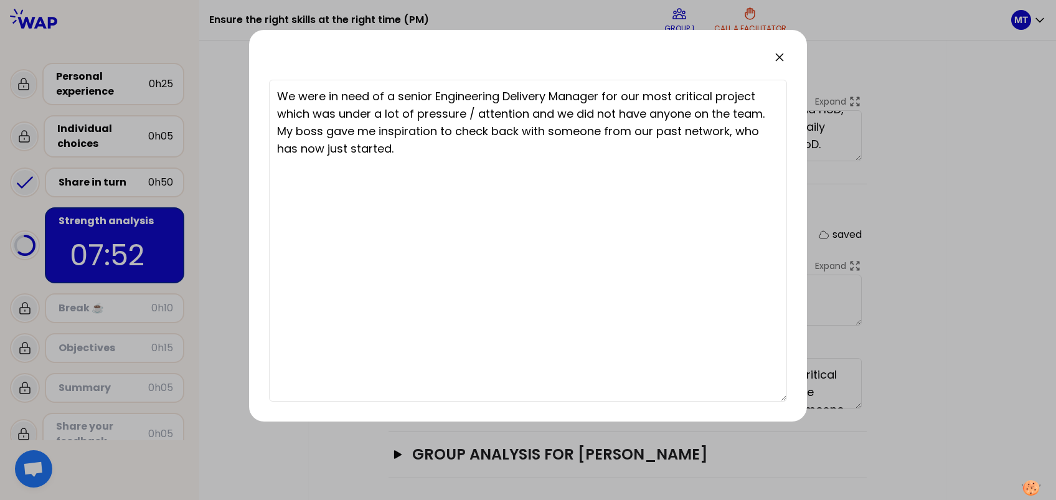
click at [780, 58] on icon at bounding box center [779, 57] width 7 height 7
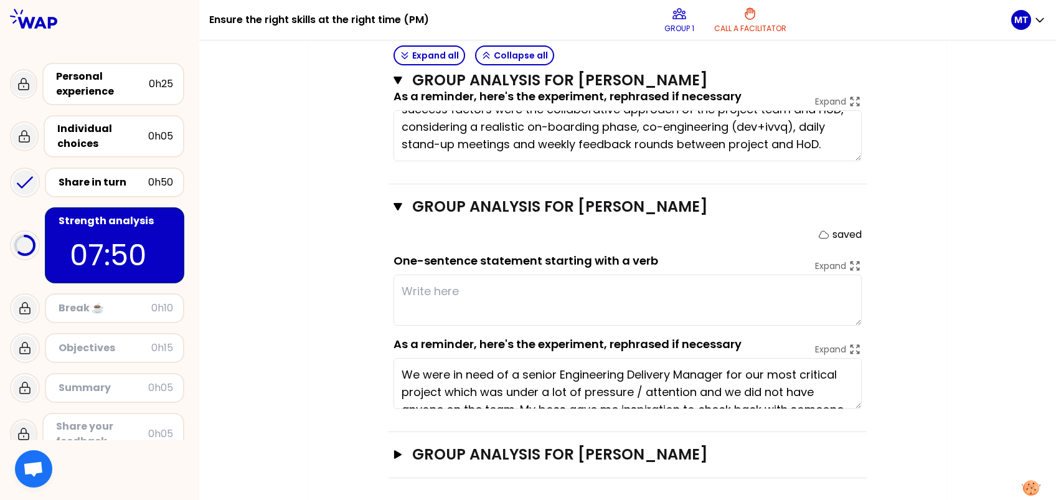
click at [439, 293] on textarea at bounding box center [628, 300] width 468 height 51
type textarea "K"
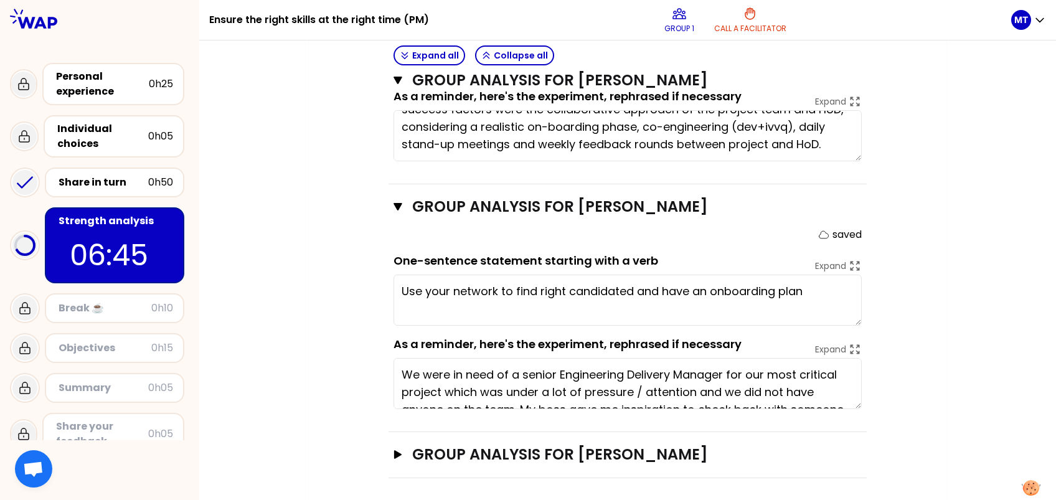
click at [726, 291] on textarea "Use your network to find right candidated and have an onboarding plan" at bounding box center [628, 300] width 468 height 51
click at [792, 292] on textarea "Use your network to find right candidated and have an on-boarding plan" at bounding box center [628, 300] width 468 height 51
click at [612, 288] on textarea "Use your network to find right candidated and have an on-boarding plan that all…" at bounding box center [628, 300] width 468 height 51
click at [571, 302] on textarea "Use your network to find right candidates and have an on-boarding plan that all…" at bounding box center [628, 300] width 468 height 51
type textarea "Use your network to find right candidates and have an on-boarding plan that all…"
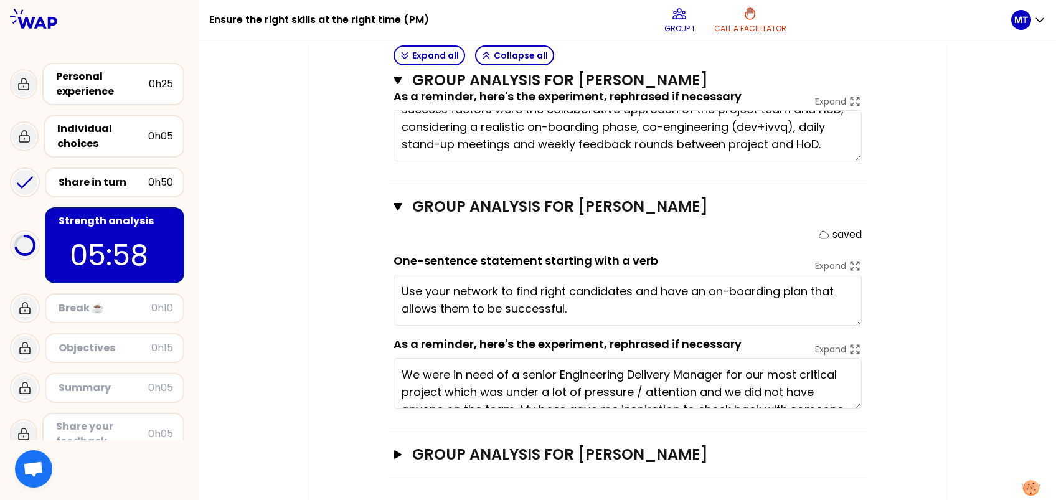
click at [782, 374] on textarea "We were in need of a senior Engineering Delivery Manager for our most critical …" at bounding box center [628, 383] width 468 height 51
click at [396, 374] on icon "button" at bounding box center [397, 454] width 7 height 9
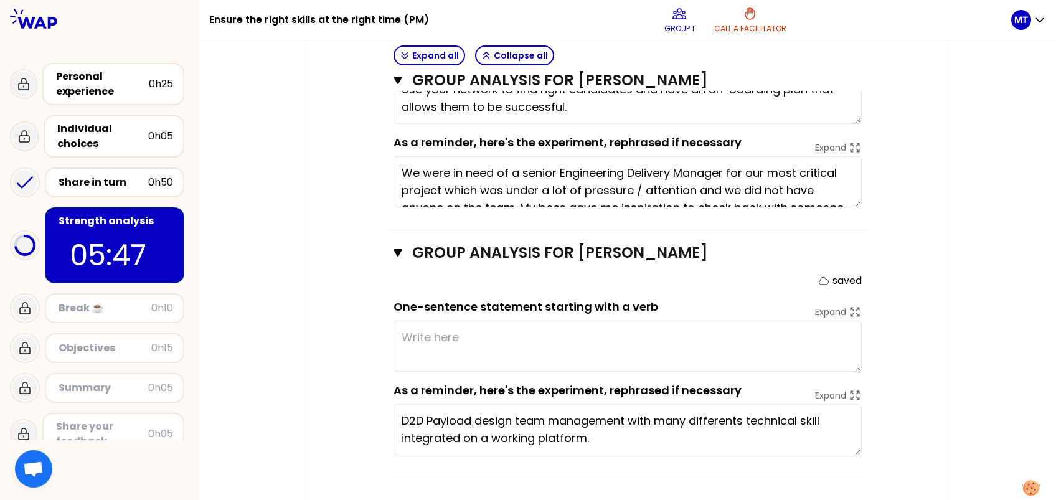
click at [672, 374] on textarea "D2D Payload design team management with many differents technical skill integra…" at bounding box center [628, 429] width 468 height 51
click at [792, 374] on icon at bounding box center [855, 396] width 14 height 14
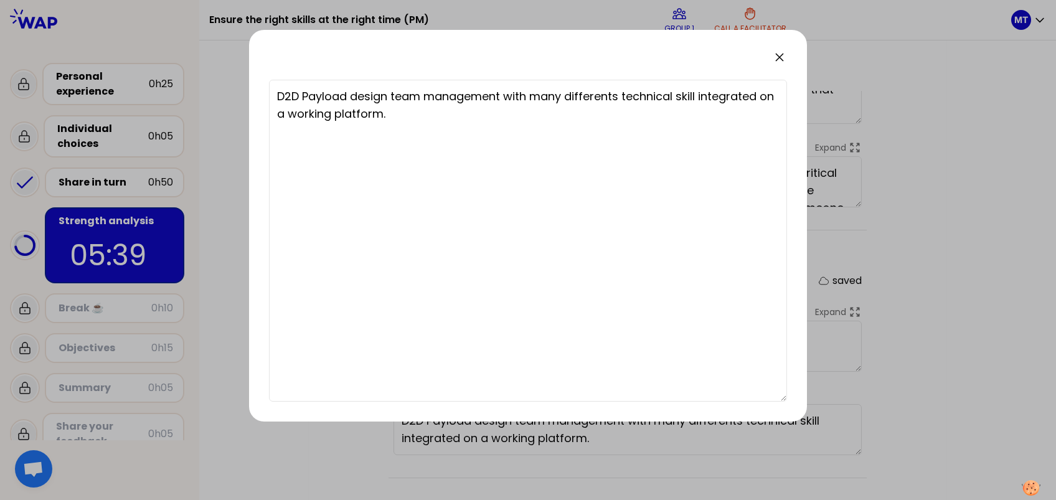
click at [775, 56] on icon at bounding box center [779, 57] width 15 height 15
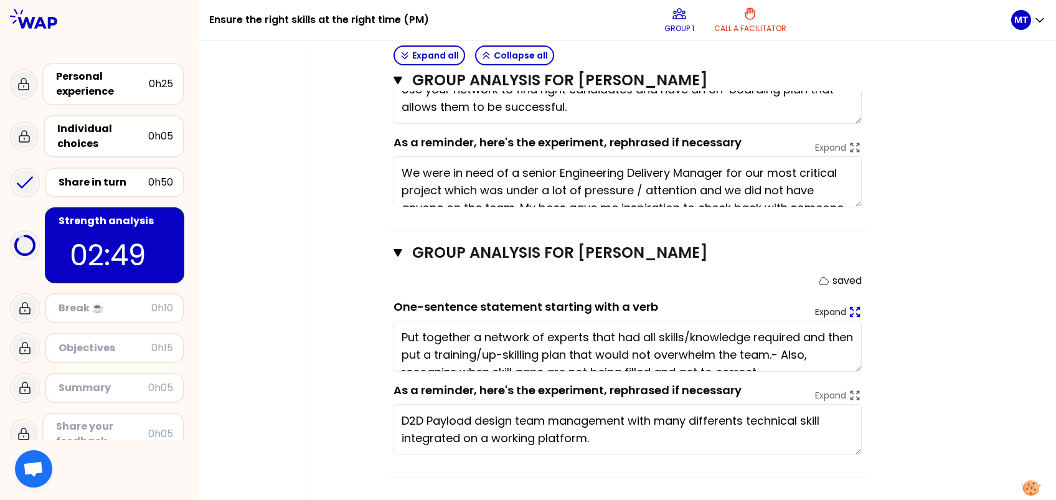
click at [792, 308] on icon at bounding box center [855, 312] width 9 height 9
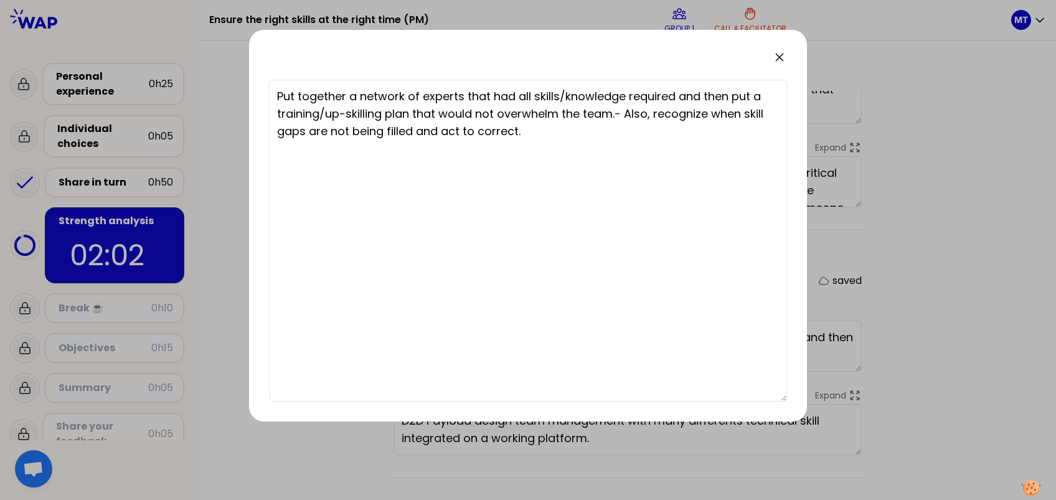
type textarea "Put together a network of experts that had all skills/knowledge required and th…"
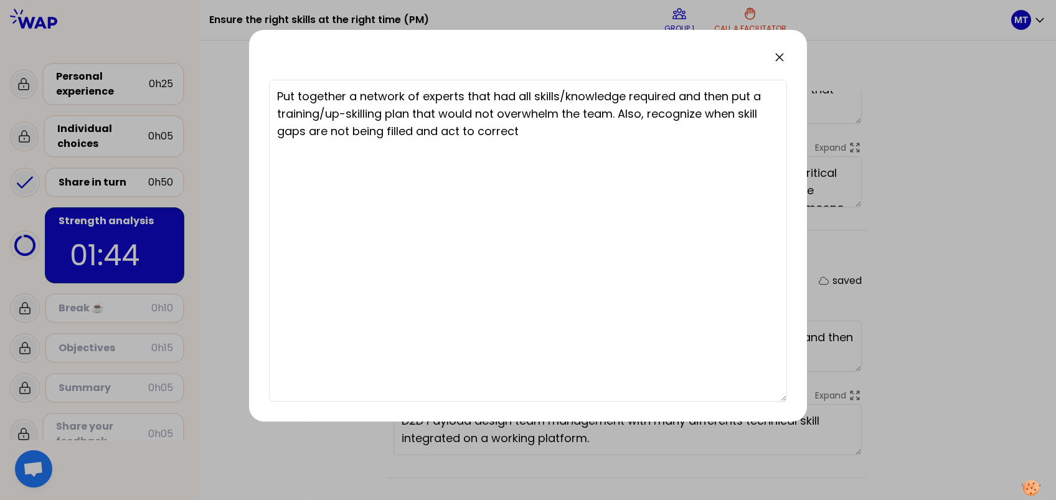
type textarea "Put together a network of experts that had all skills/knowledge required and th…"
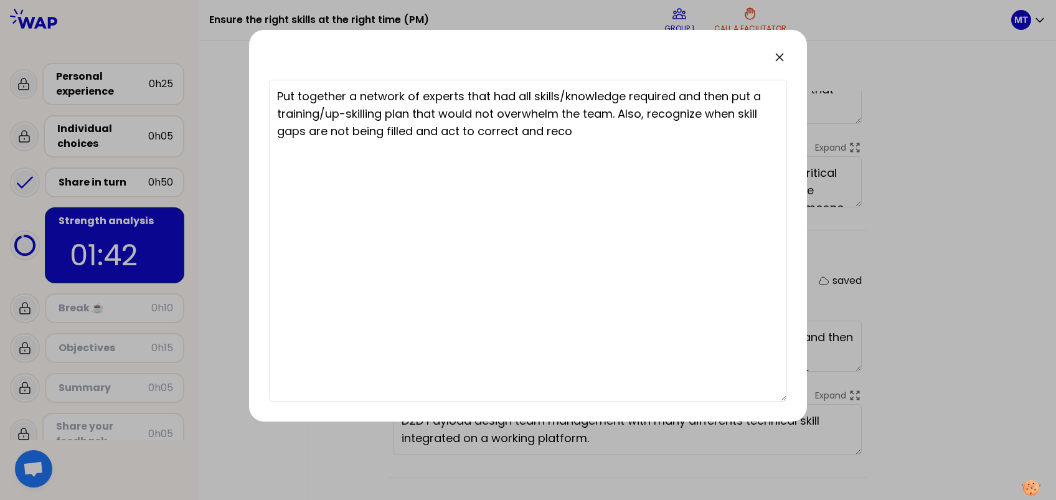
type textarea "Put together a network of experts that had all skills/knowledge required and th…"
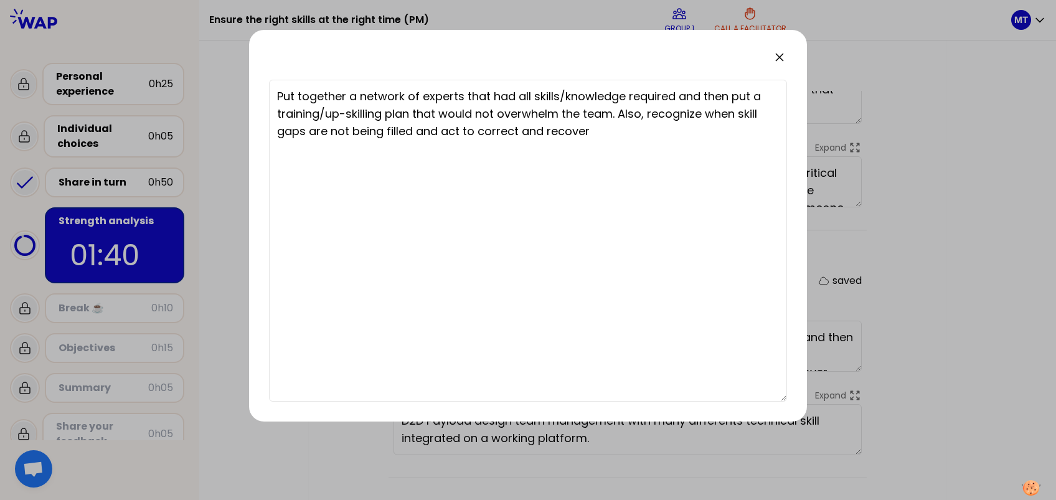
type textarea "Put together a network of experts that had all skills/knowledge required and th…"
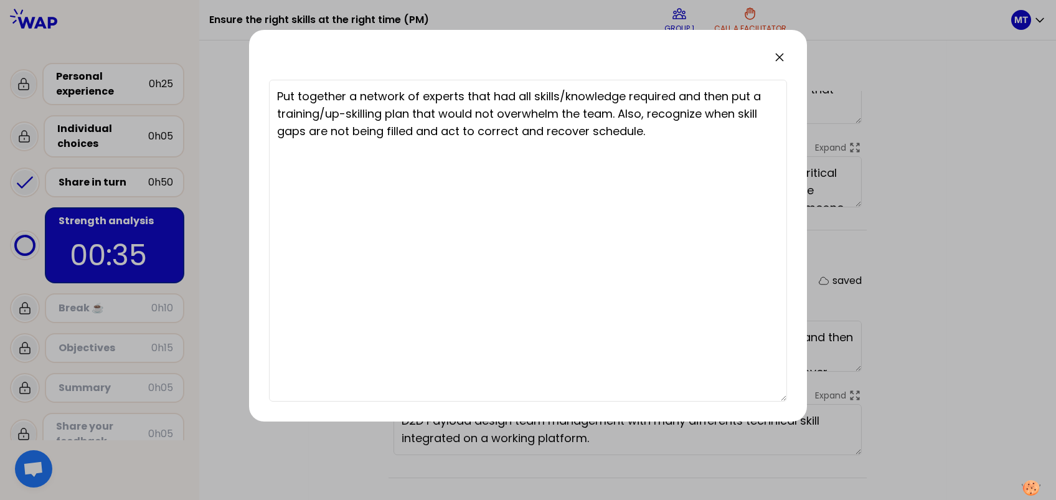
type textarea "Put together a network of experts that had all skills/knowledge required and th…"
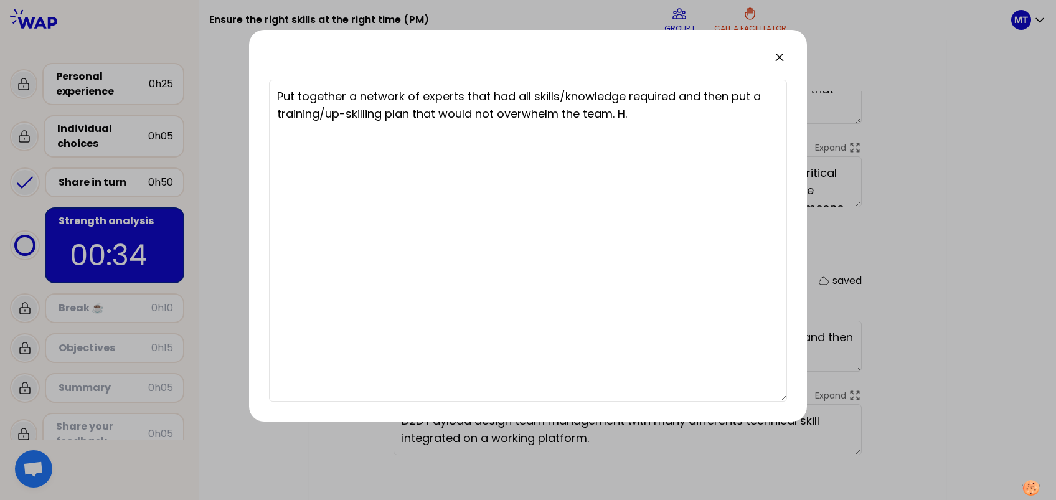
type textarea "Put together a network of experts that had all skills/knowledge required and th…"
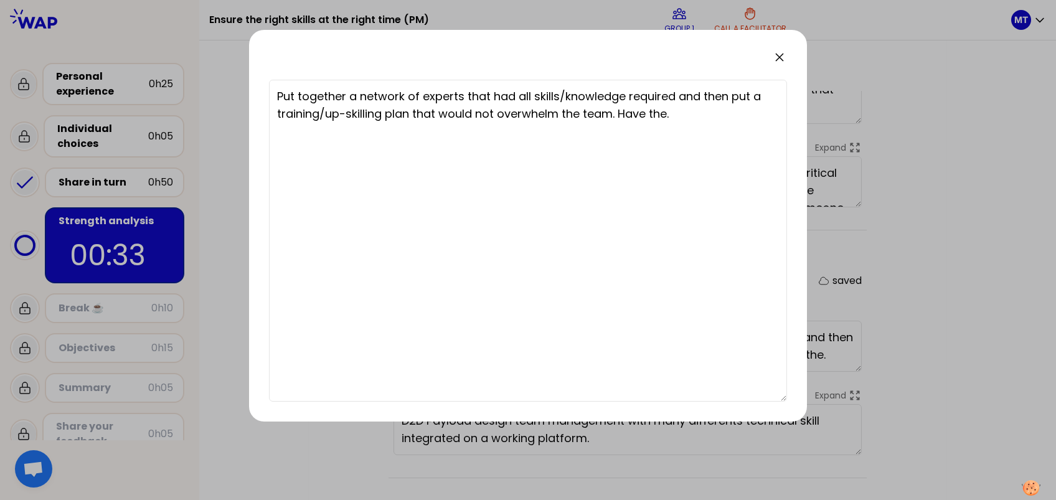
type textarea "Put together a network of experts that had all skills/knowledge required and th…"
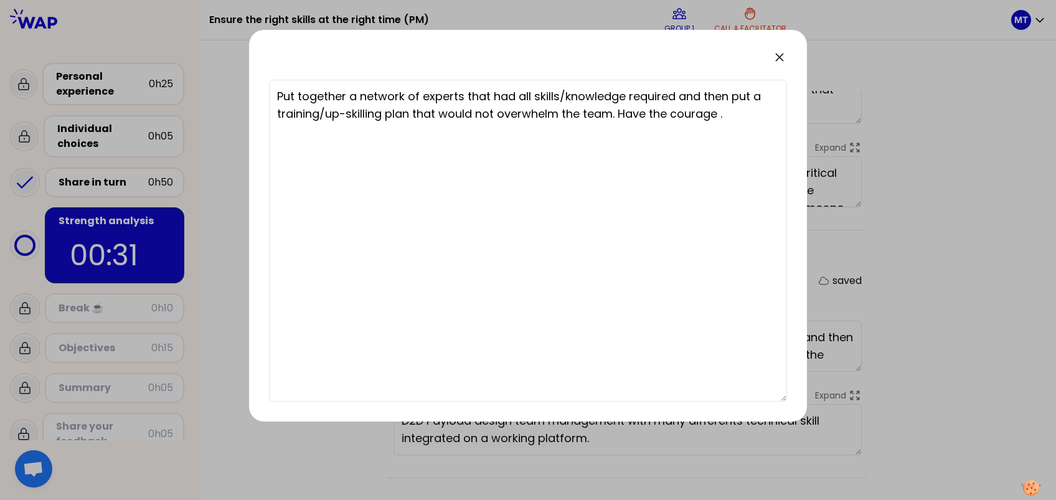
type textarea "Put together a network of experts that had all skills/knowledge required and th…"
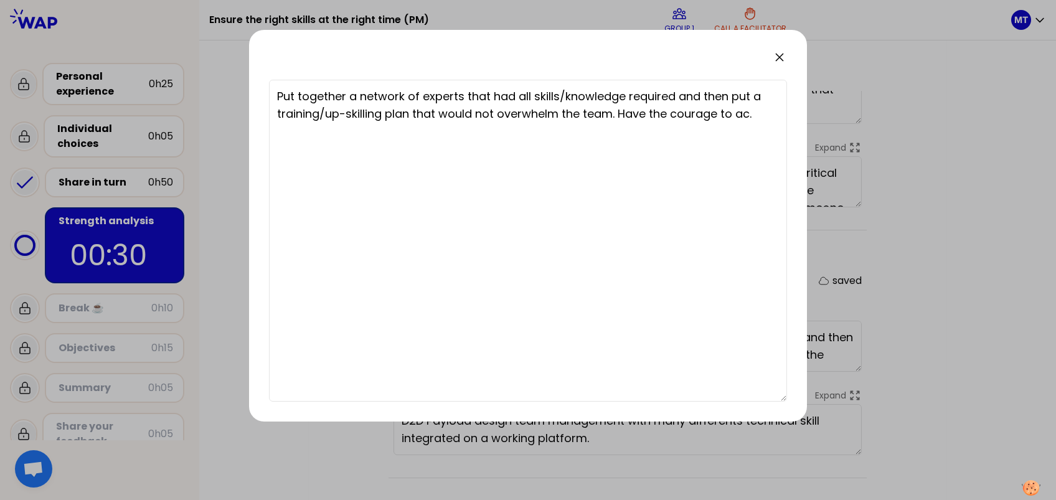
type textarea "Put together a network of experts that had all skills/knowledge required and th…"
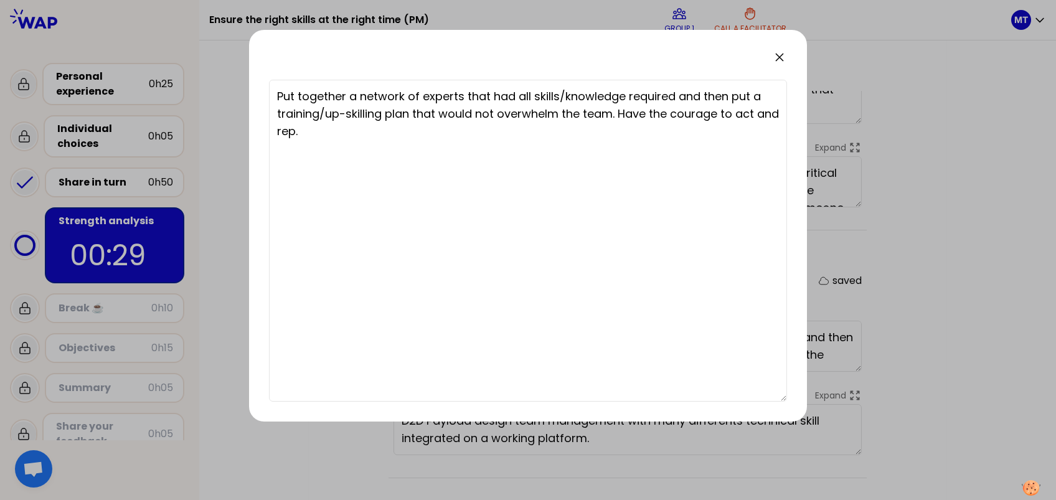
type textarea "Put together a network of experts that had all skills/knowledge required and th…"
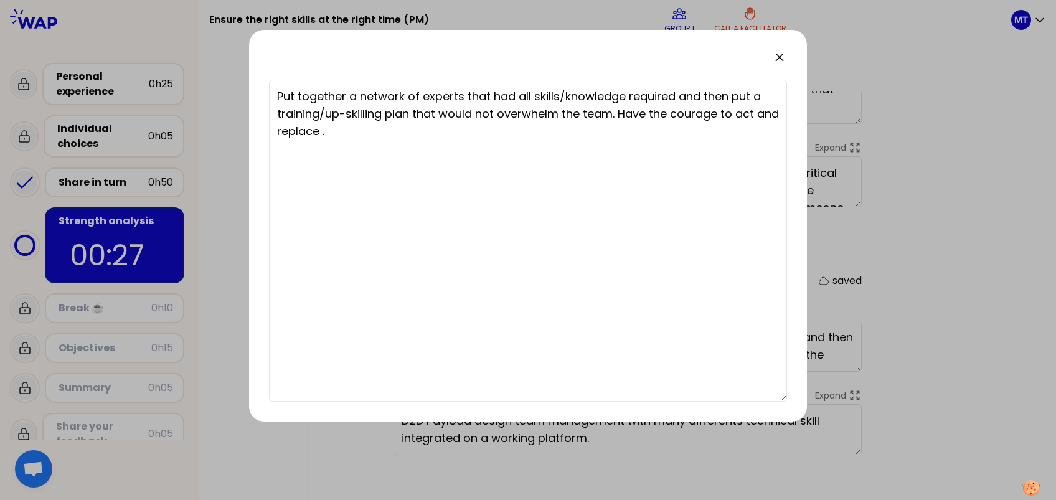
type textarea "Put together a network of experts that had all skills/knowledge required and th…"
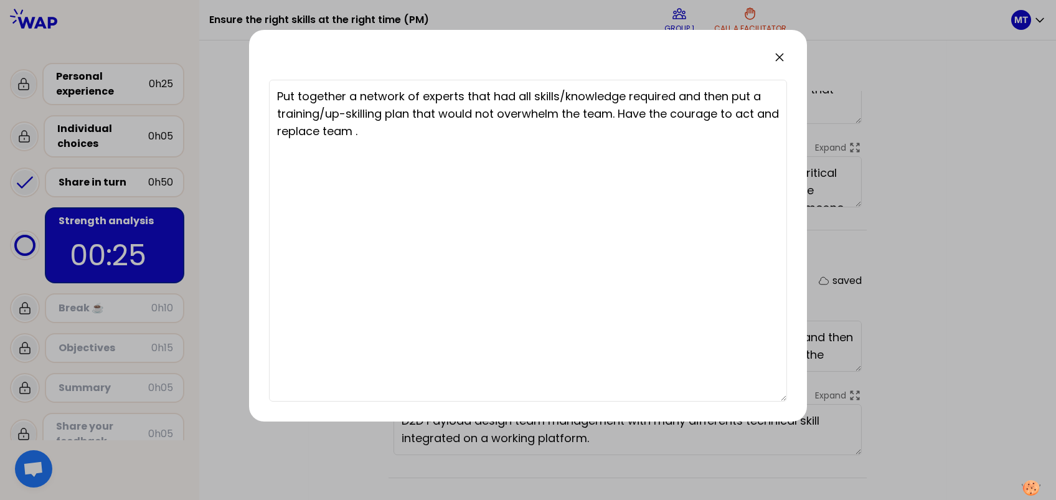
type textarea "Put together a network of experts that had all skills/knowledge required and th…"
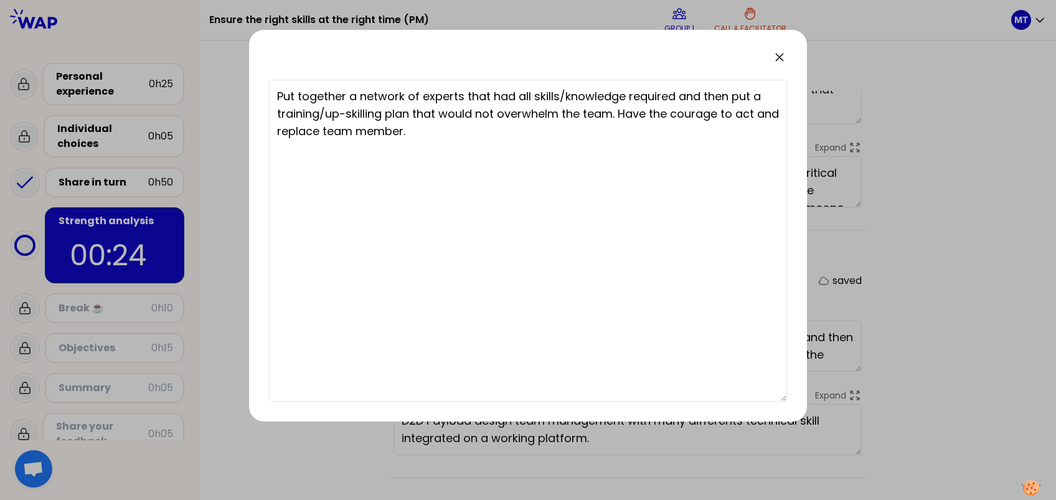
type textarea "Put together a network of experts that had all skills/knowledge required and th…"
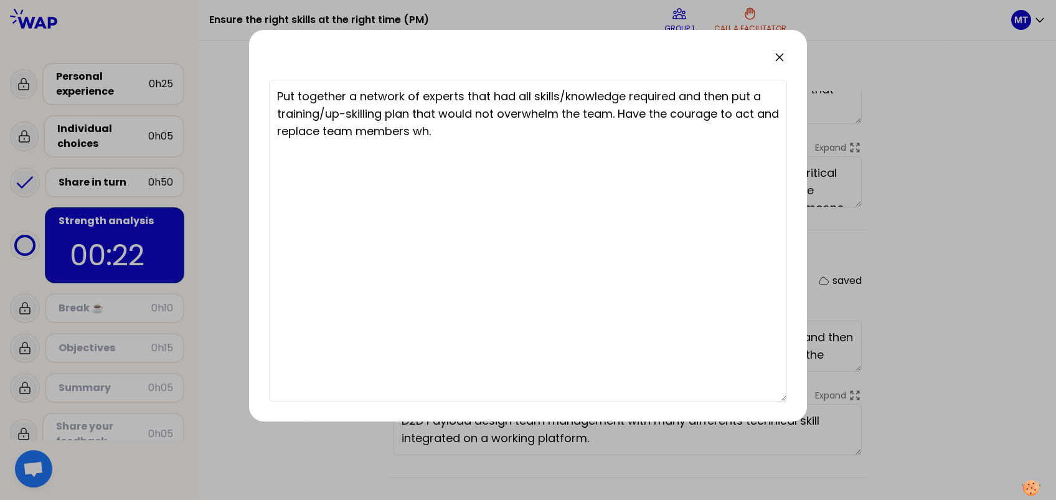
type textarea "Put together a network of experts that had all skills/knowledge required and th…"
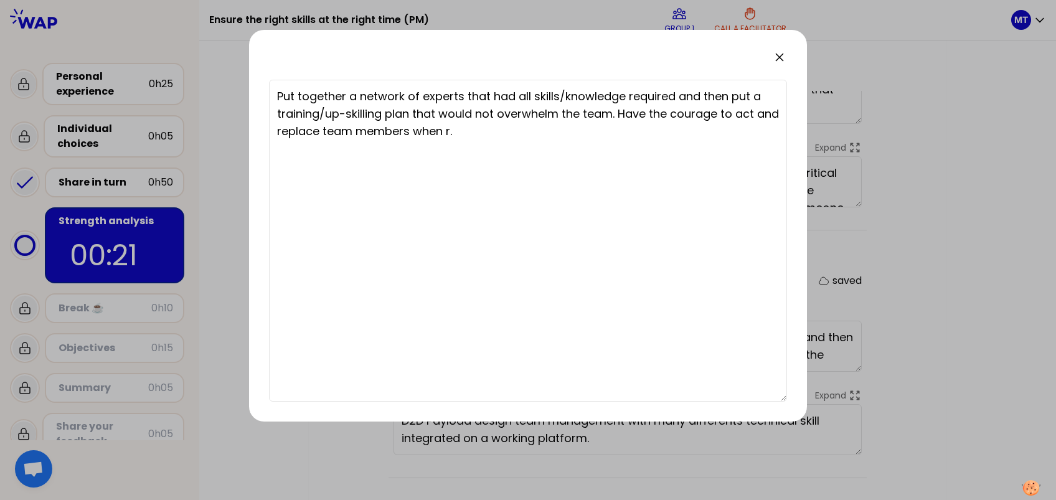
type textarea "Put together a network of experts that had all skills/knowledge required and th…"
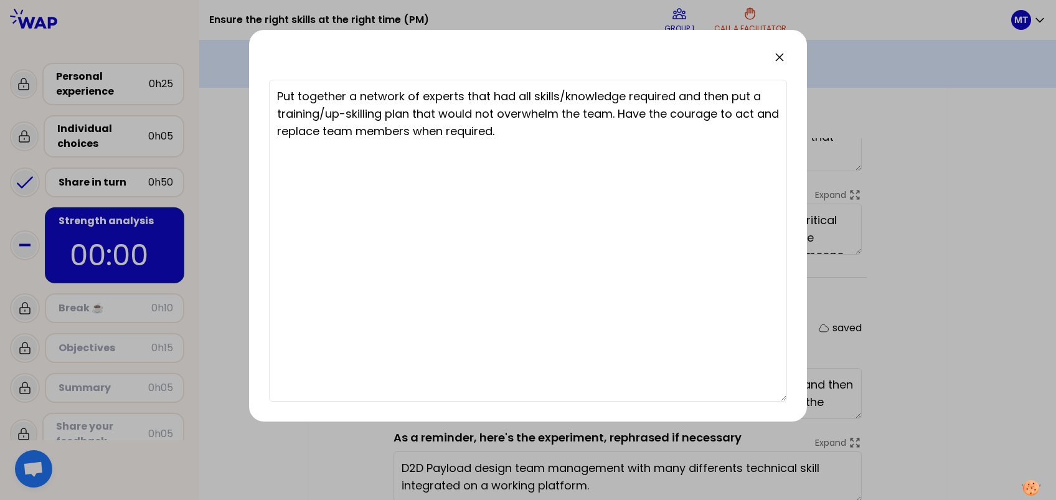
click at [780, 54] on icon at bounding box center [779, 57] width 15 height 15
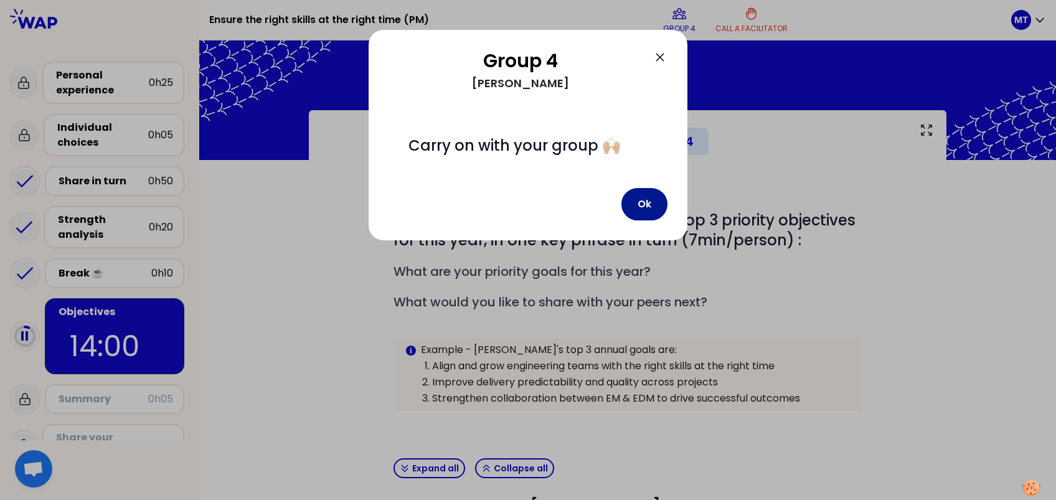
click at [639, 211] on button "Ok" at bounding box center [645, 204] width 46 height 32
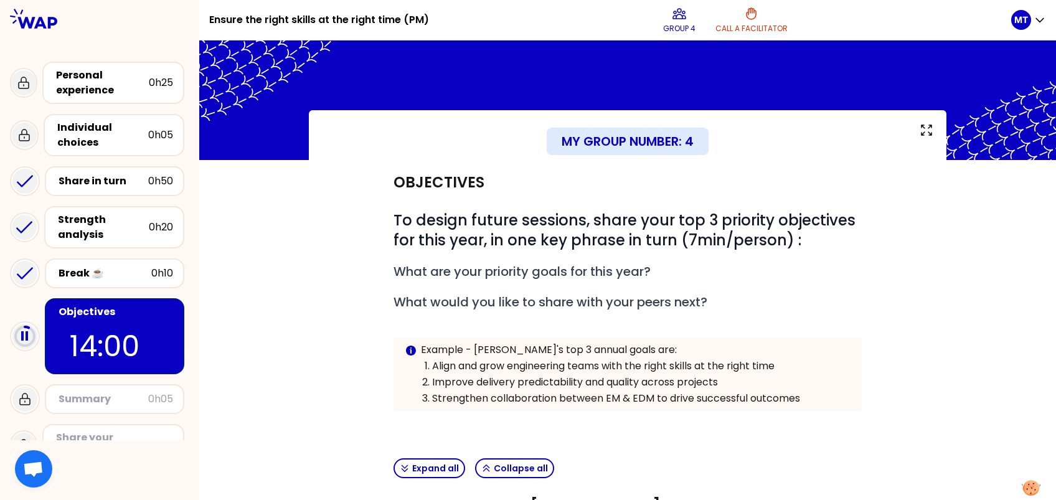
scroll to position [97, 0]
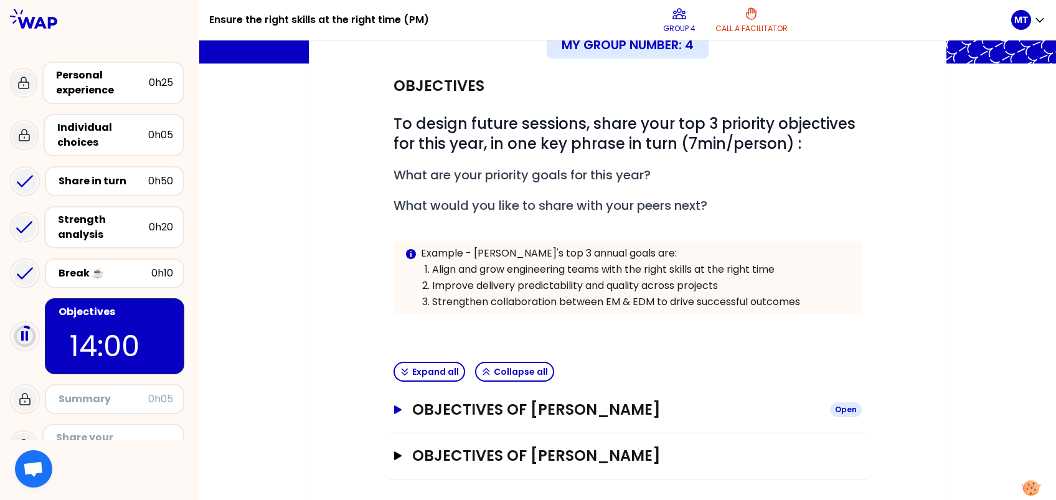
click at [399, 374] on icon "button" at bounding box center [398, 409] width 10 height 9
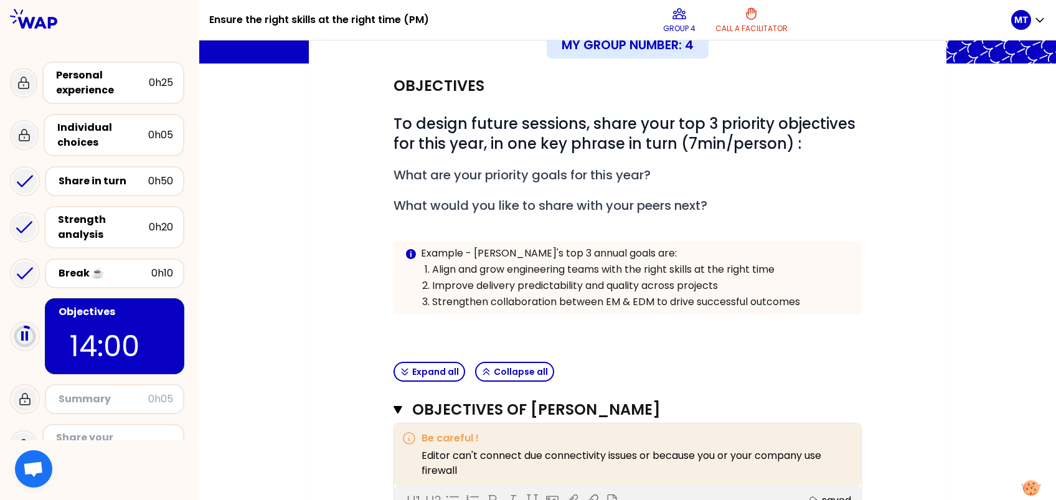
scroll to position [346, 0]
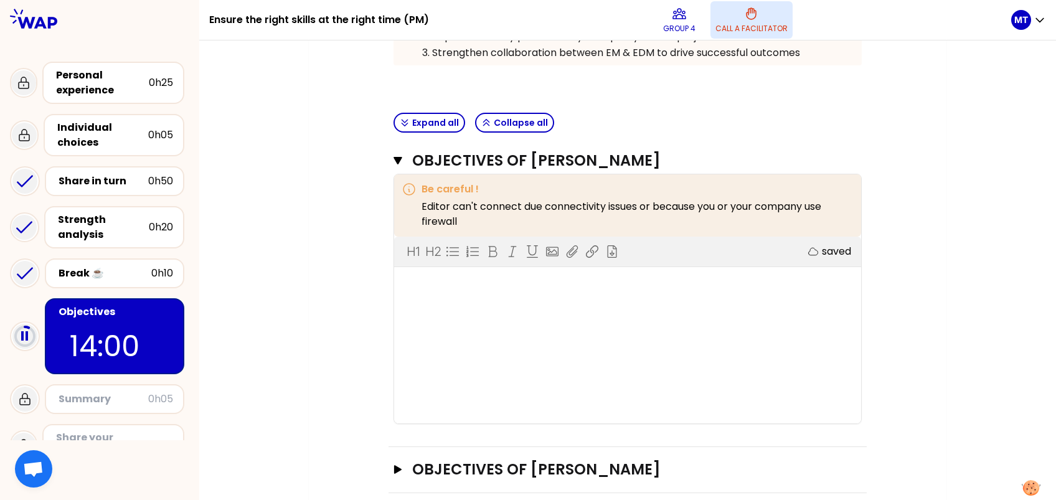
click at [759, 12] on icon at bounding box center [751, 13] width 15 height 15
click at [792, 115] on div "My group number: 4 Objectives # To design future sessions, share your top 3 pri…" at bounding box center [627, 142] width 857 height 754
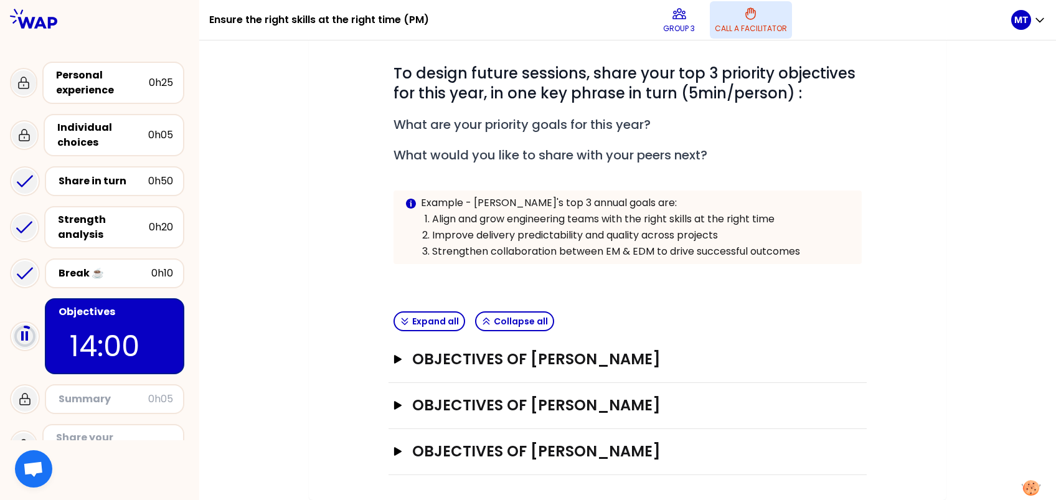
scroll to position [0, 0]
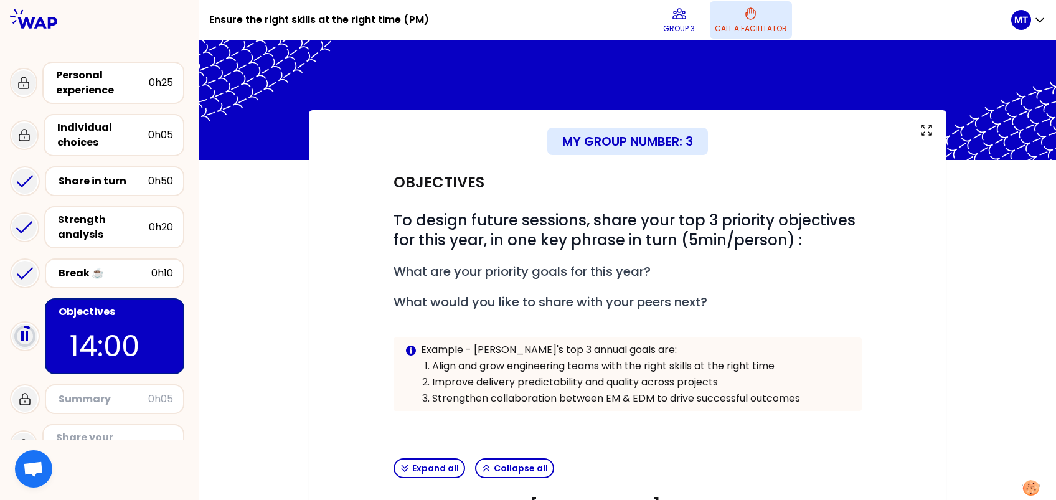
click at [329, 340] on div "My group number: 3 Objectives # To design future sessions, share your top 3 pri…" at bounding box center [628, 378] width 638 height 537
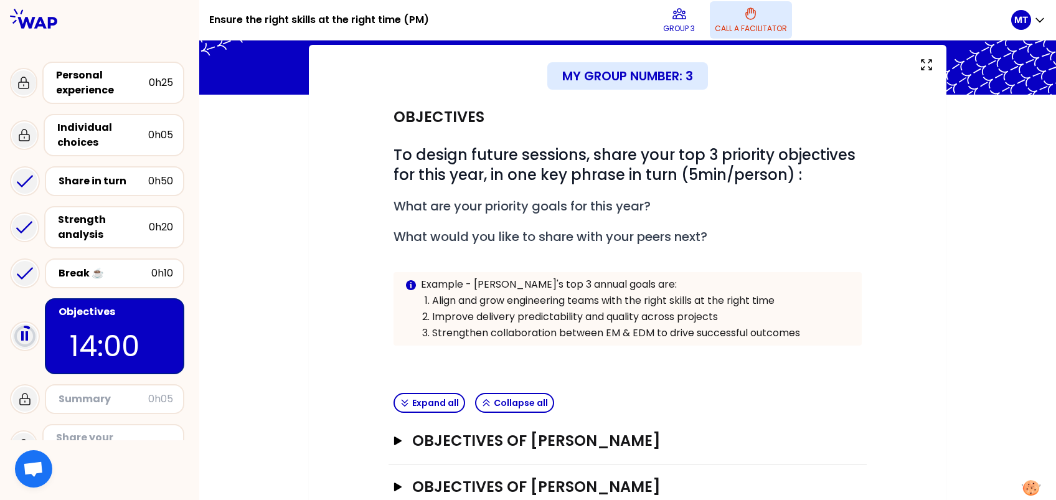
scroll to position [143, 0]
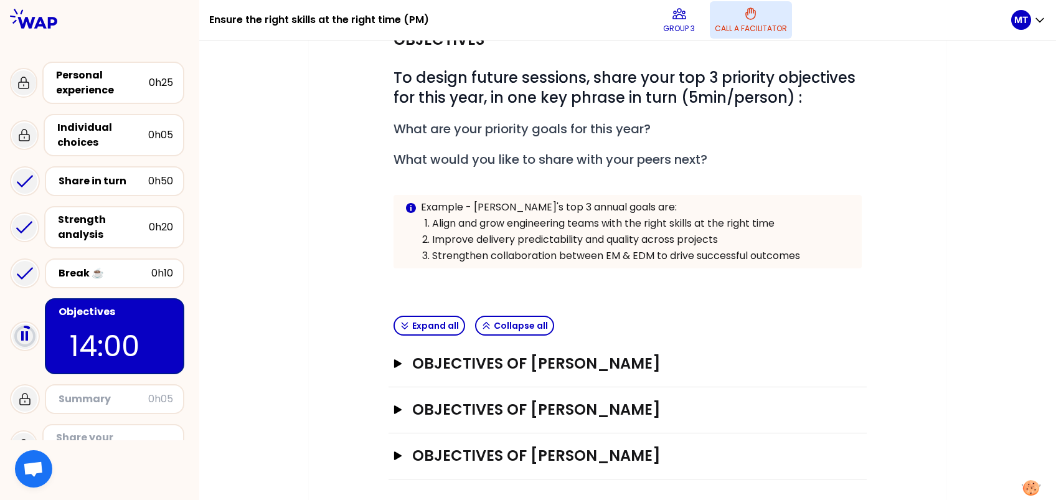
click at [792, 295] on div "My group number: 3 Objectives # To design future sessions, share your top 3 pri…" at bounding box center [627, 236] width 857 height 537
click at [399, 374] on icon "button" at bounding box center [398, 456] width 10 height 9
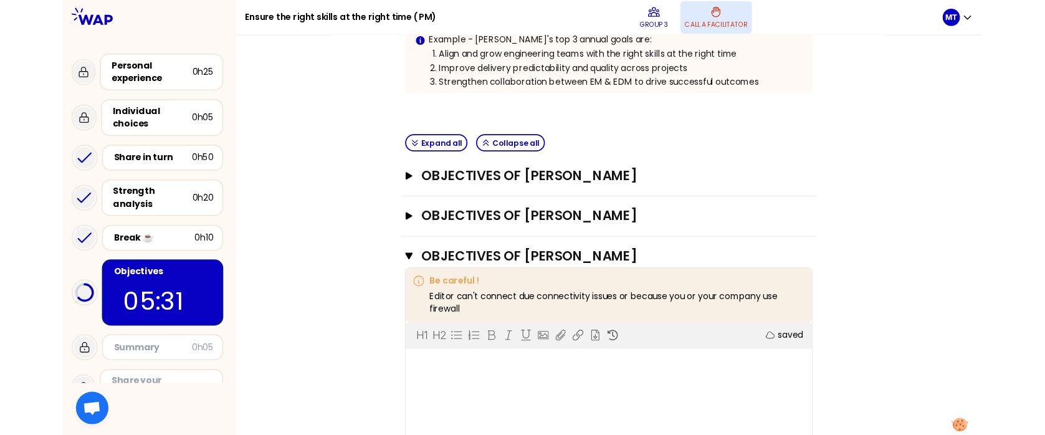
scroll to position [405, 0]
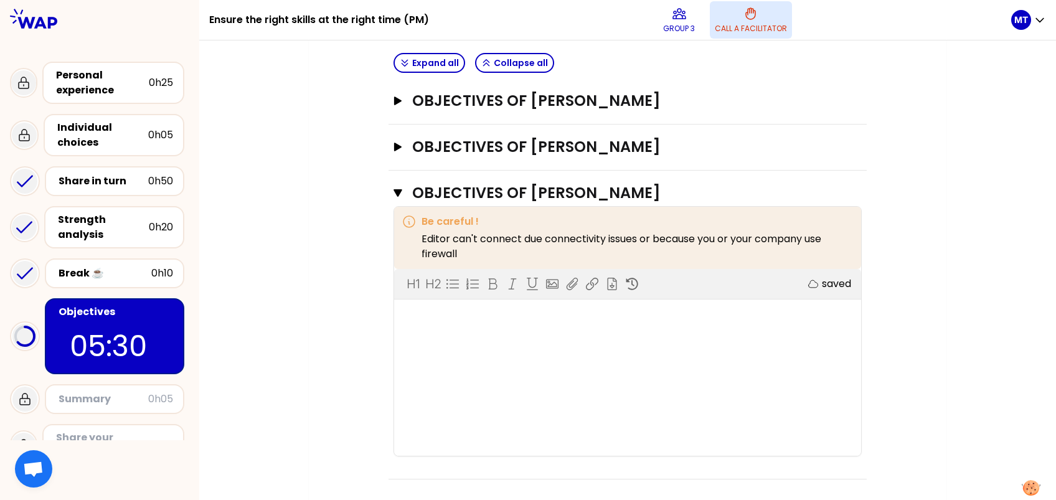
click at [463, 312] on div at bounding box center [628, 317] width 442 height 15
click at [474, 347] on div "H1 H2 Export saved" at bounding box center [627, 362] width 467 height 187
click at [467, 317] on div at bounding box center [628, 317] width 442 height 15
click at [422, 322] on div "H1 H2 Export saved" at bounding box center [627, 362] width 467 height 187
click at [430, 313] on div at bounding box center [628, 317] width 442 height 15
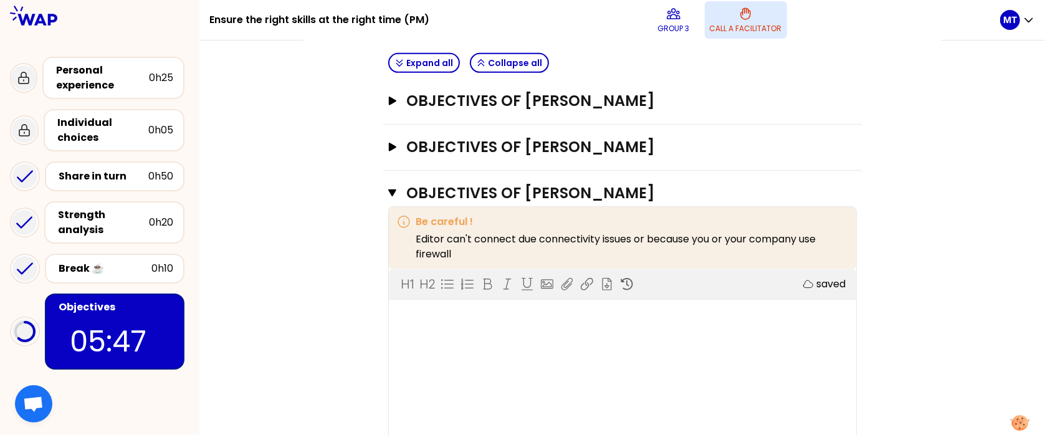
click at [472, 319] on div at bounding box center [622, 317] width 442 height 15
click at [792, 212] on div "My group number: 3 Objectives # To design future sessions, share your top 3 pri…" at bounding box center [621, 105] width 845 height 800
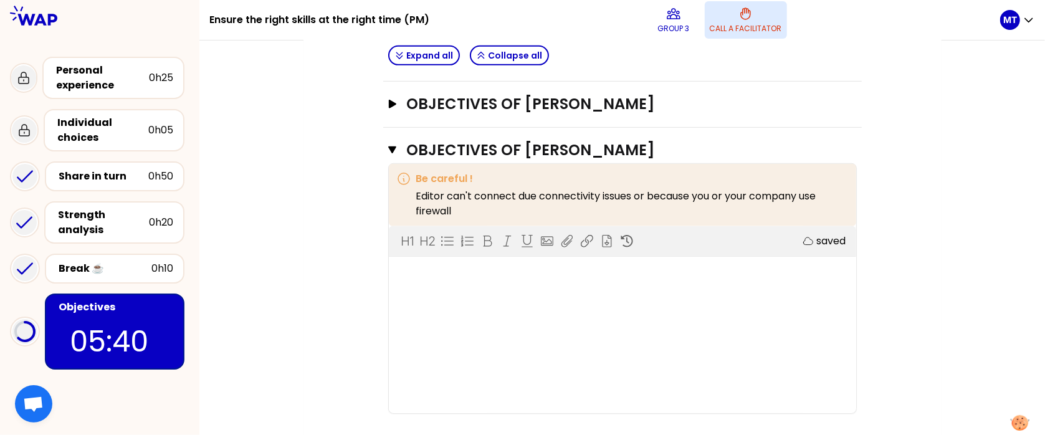
scroll to position [471, 0]
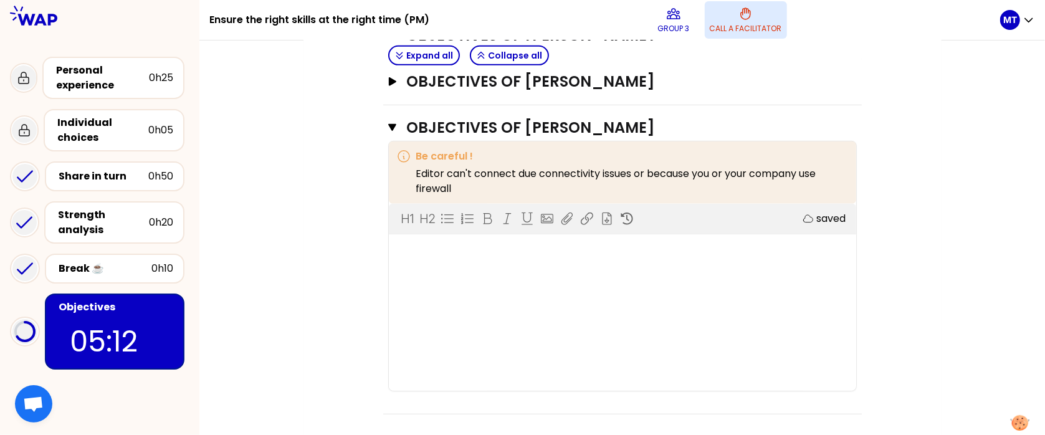
click at [448, 255] on div "H1 H2 Export saved" at bounding box center [622, 297] width 467 height 187
click at [558, 252] on div at bounding box center [622, 251] width 442 height 15
click at [690, 171] on p "Editor can't connect due connectivity issues or because you or your company use…" at bounding box center [632, 181] width 432 height 30
drag, startPoint x: 805, startPoint y: 172, endPoint x: 821, endPoint y: 175, distance: 16.5
click at [792, 175] on p "Editor can't connect due connectivity issues or because you or your company use…" at bounding box center [632, 181] width 432 height 30
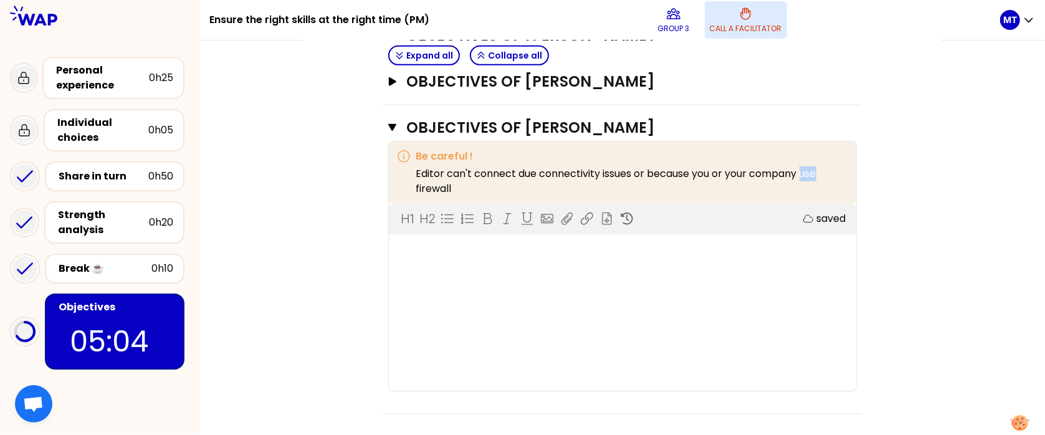
drag, startPoint x: 821, startPoint y: 175, endPoint x: 777, endPoint y: 177, distance: 43.6
click at [780, 177] on p "Editor can't connect due connectivity issues or because you or your company use…" at bounding box center [632, 181] width 432 height 30
click at [478, 167] on p "Editor can't connect due connectivity issues or because you or your company use…" at bounding box center [632, 181] width 432 height 30
click at [501, 284] on div "H1 H2 Export saved" at bounding box center [622, 297] width 467 height 187
click at [394, 124] on icon "button" at bounding box center [392, 127] width 9 height 7
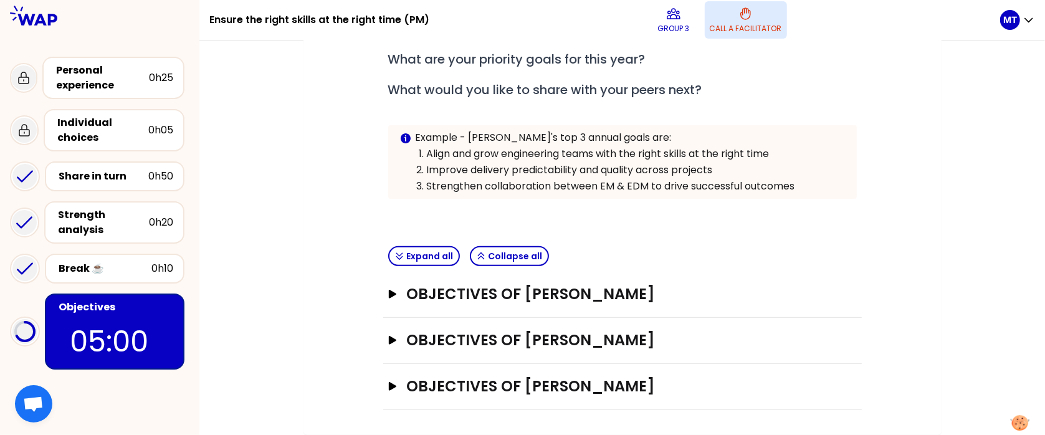
scroll to position [208, 0]
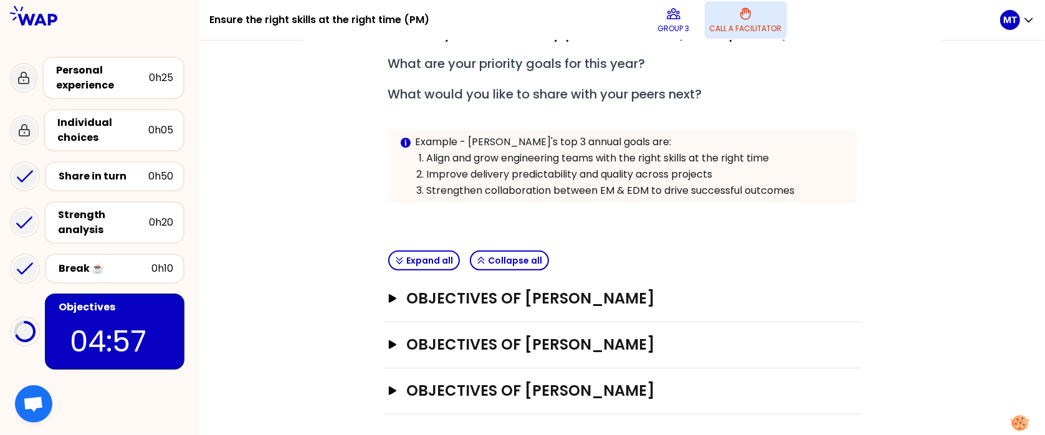
click at [536, 142] on p "Example - [PERSON_NAME]'s top 3 annual goals are:" at bounding box center [630, 142] width 431 height 15
click at [778, 162] on p "Align and grow engineering teams with the right skills at the right time" at bounding box center [636, 158] width 419 height 15
click at [393, 340] on icon "button" at bounding box center [391, 344] width 7 height 9
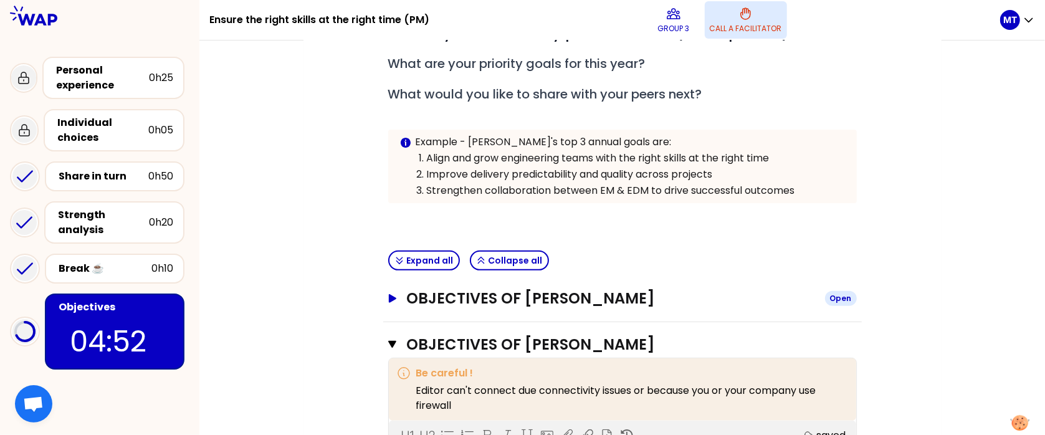
click at [392, 294] on icon "button" at bounding box center [392, 298] width 10 height 9
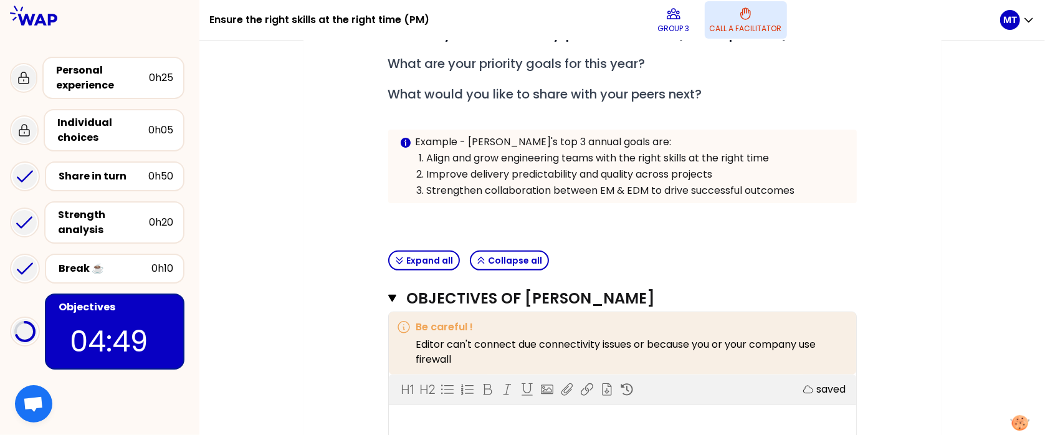
click at [661, 374] on div "saved" at bounding box center [742, 389] width 208 height 15
click at [627, 260] on div "Expand all Collapse all" at bounding box center [622, 260] width 478 height 31
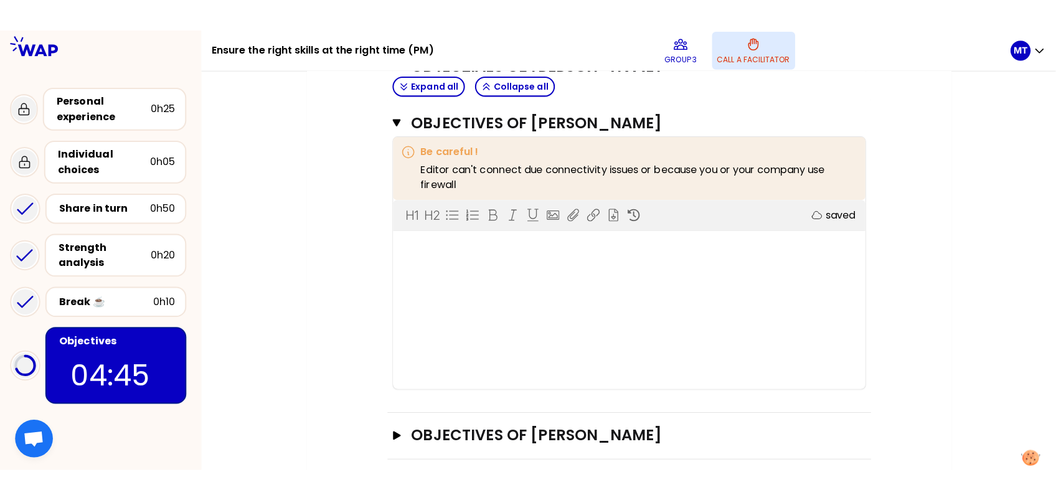
scroll to position [671, 0]
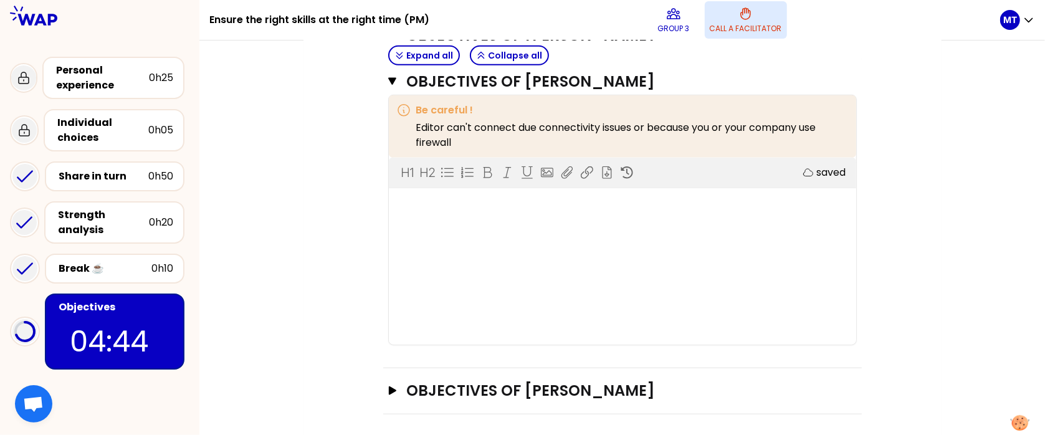
click at [567, 227] on div "H1 H2 Export saved" at bounding box center [622, 251] width 467 height 187
click at [384, 374] on div "Objectives of [PERSON_NAME] Open" at bounding box center [622, 391] width 478 height 46
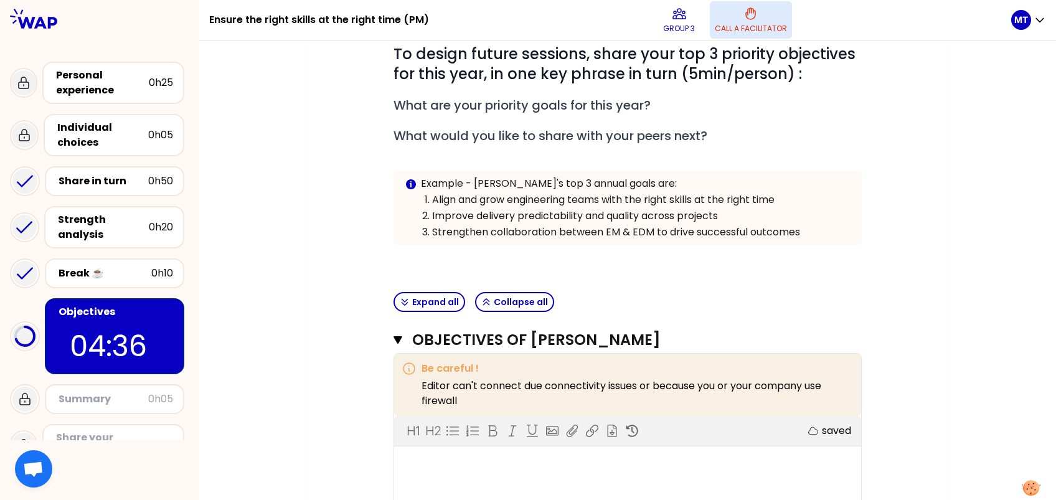
scroll to position [0, 0]
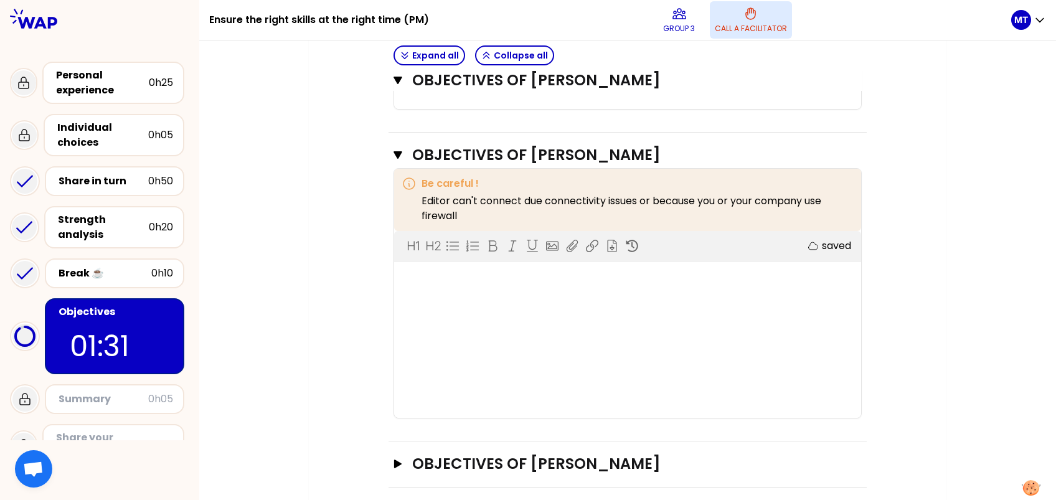
scroll to position [668, 0]
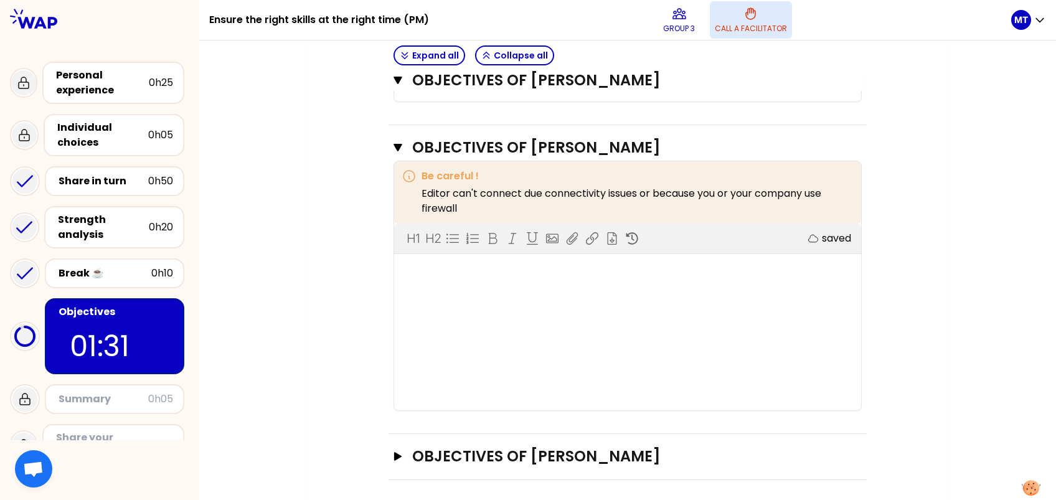
drag, startPoint x: 482, startPoint y: 280, endPoint x: 486, endPoint y: 270, distance: 11.2
click at [483, 280] on div "H1 H2 Export saved" at bounding box center [627, 317] width 467 height 187
click at [557, 292] on div "H1 H2 Export saved" at bounding box center [627, 317] width 467 height 187
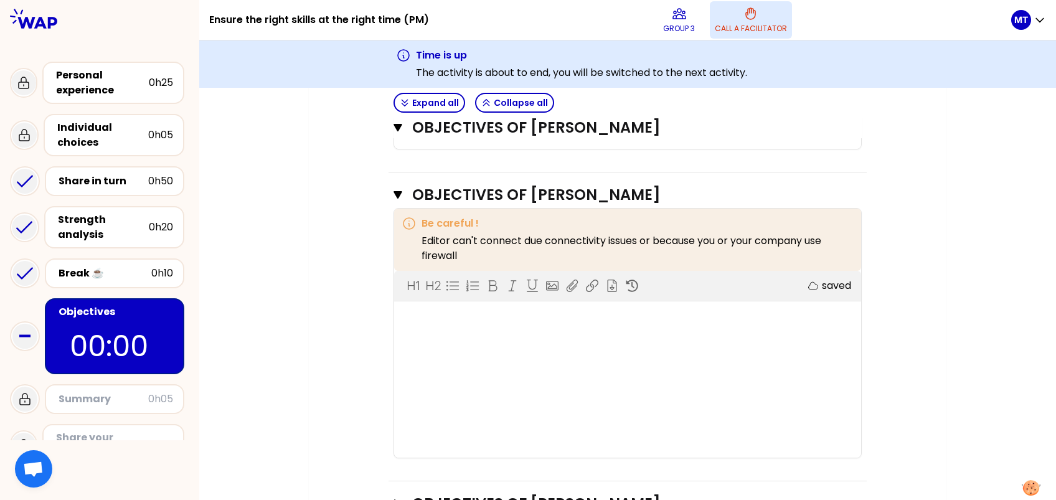
click at [578, 374] on div "H1 H2 Export saved" at bounding box center [627, 364] width 467 height 187
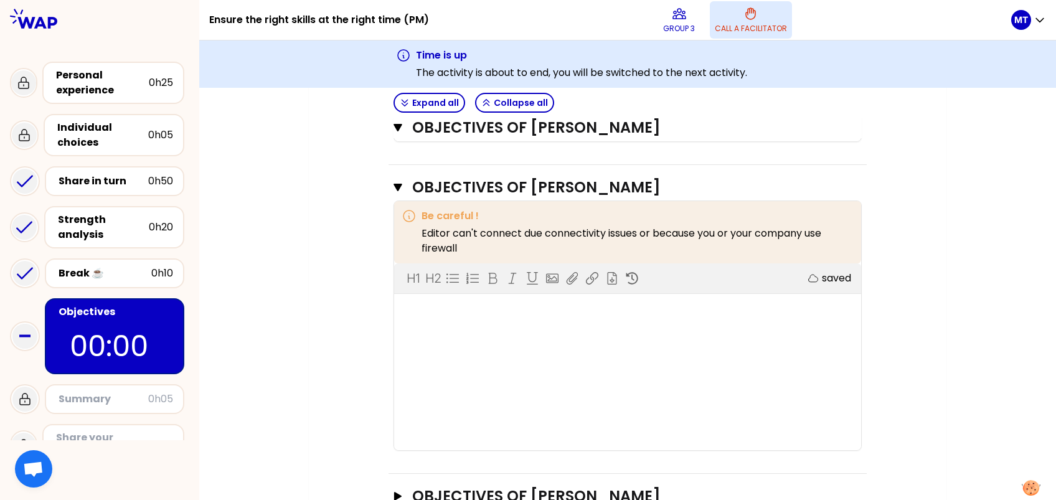
scroll to position [715, 0]
